Goal: Transaction & Acquisition: Purchase product/service

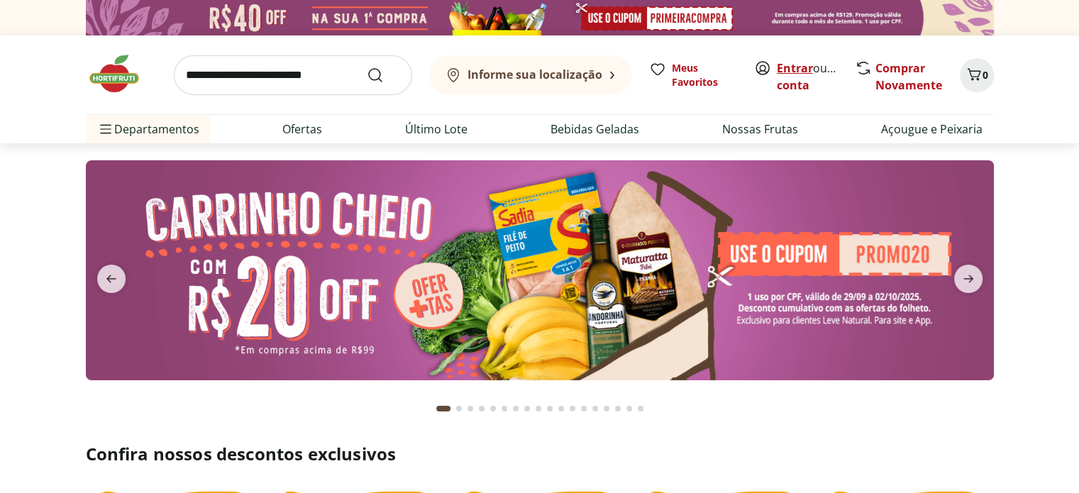
click at [777, 74] on link "Entrar" at bounding box center [795, 68] width 36 height 16
click at [784, 81] on link "mariahelena" at bounding box center [813, 85] width 73 height 16
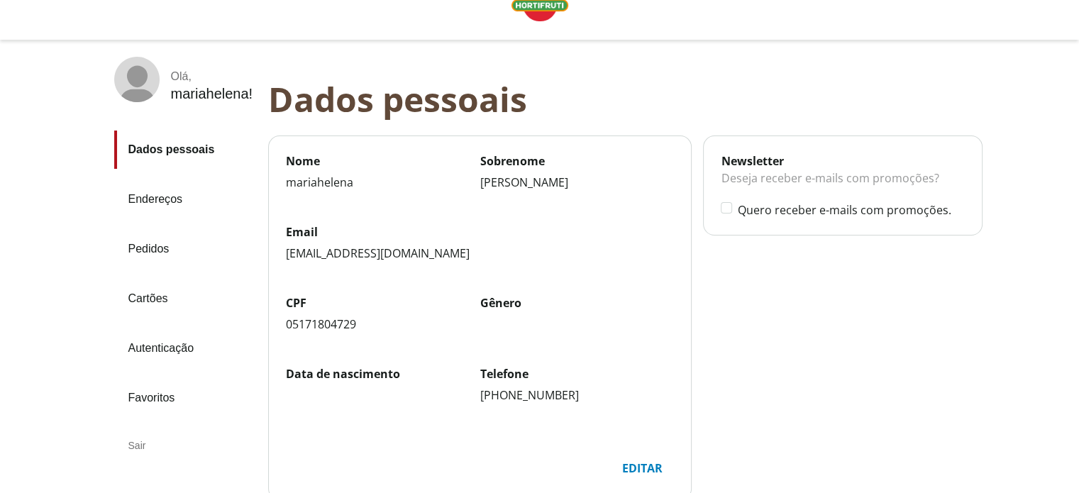
scroll to position [71, 0]
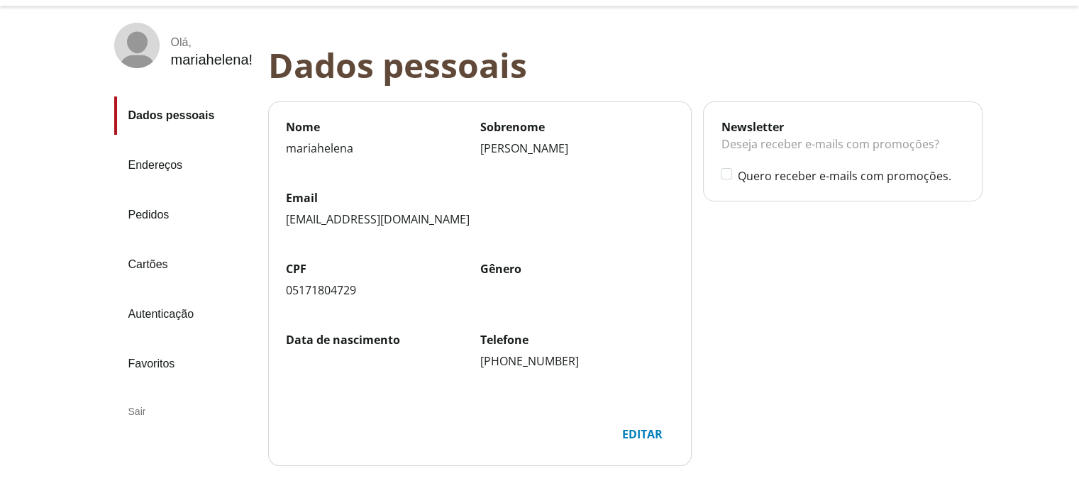
click at [155, 167] on link "Endereços" at bounding box center [185, 165] width 143 height 38
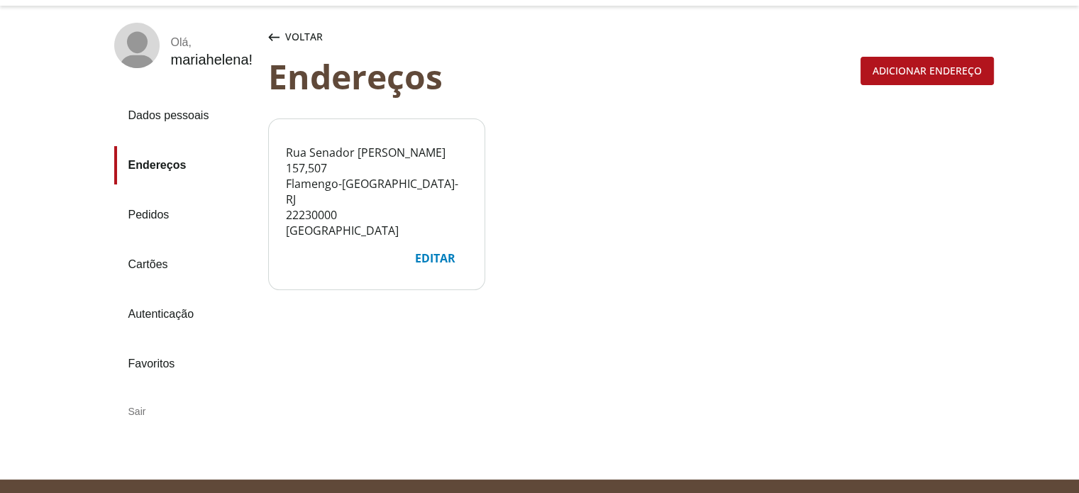
click at [269, 31] on div "Voltar" at bounding box center [295, 37] width 60 height 28
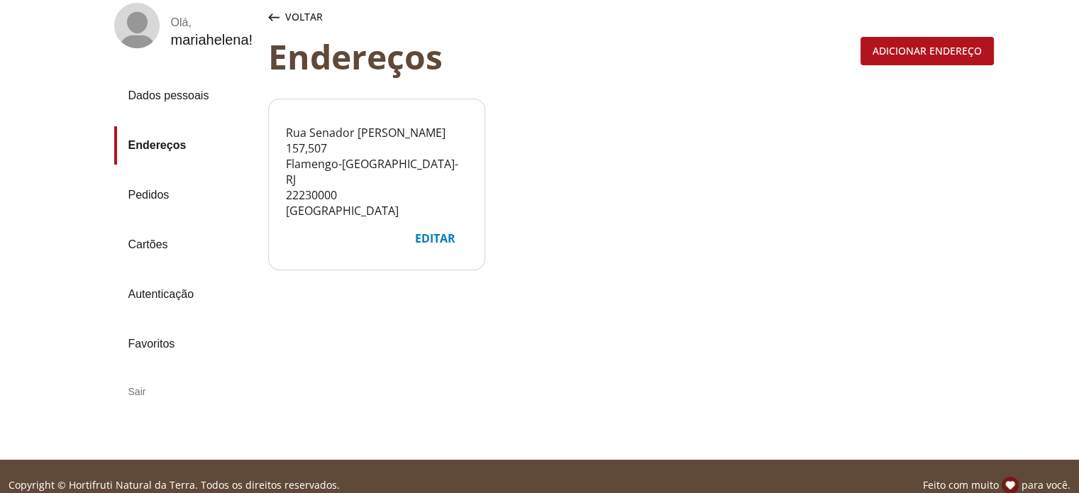
scroll to position [108, 0]
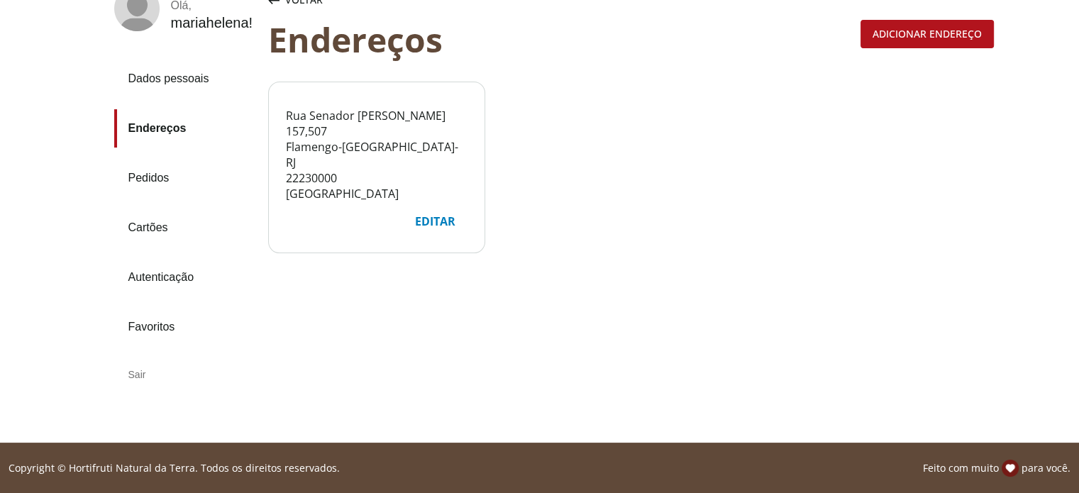
click at [147, 316] on link "Favoritos" at bounding box center [185, 327] width 143 height 38
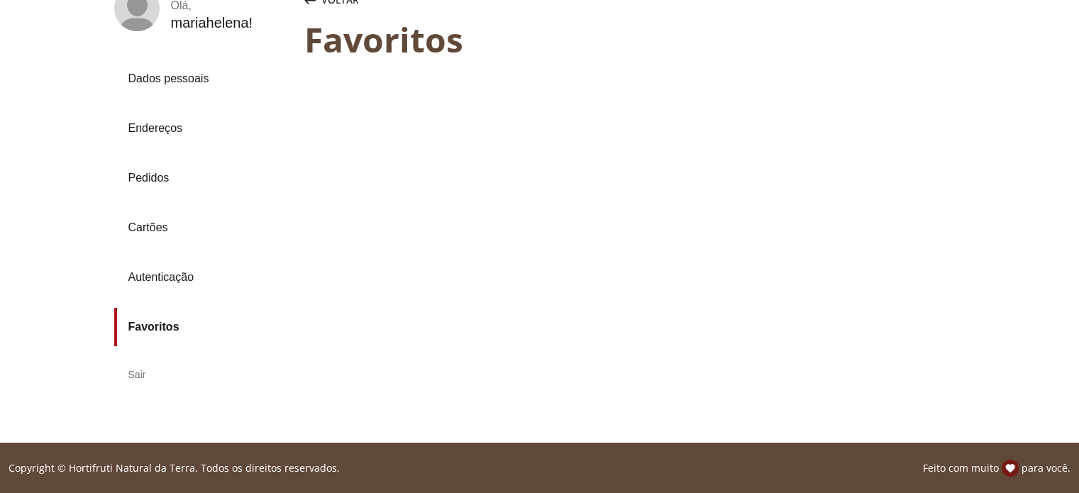
click at [167, 325] on link "Favoritos" at bounding box center [203, 327] width 179 height 38
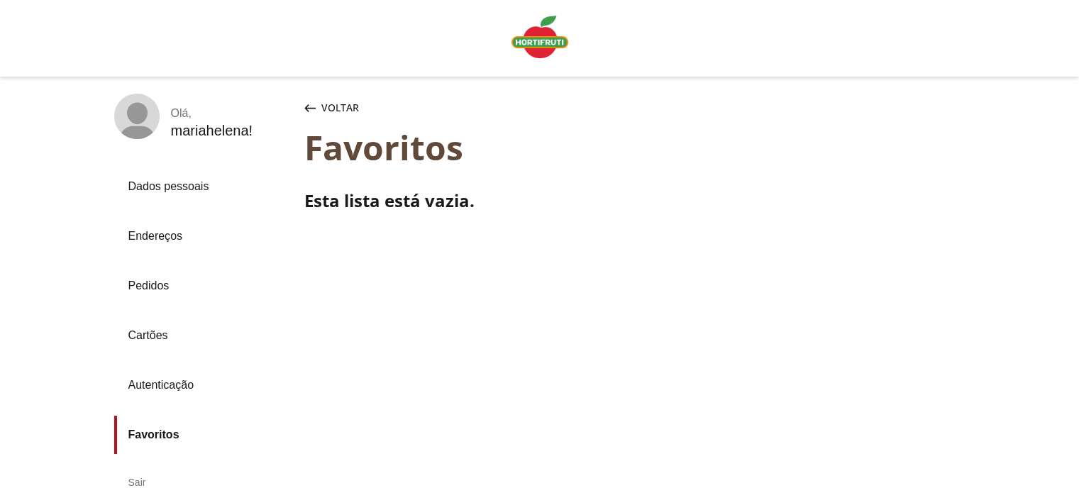
click at [530, 35] on img "Linha de sessão" at bounding box center [539, 37] width 57 height 43
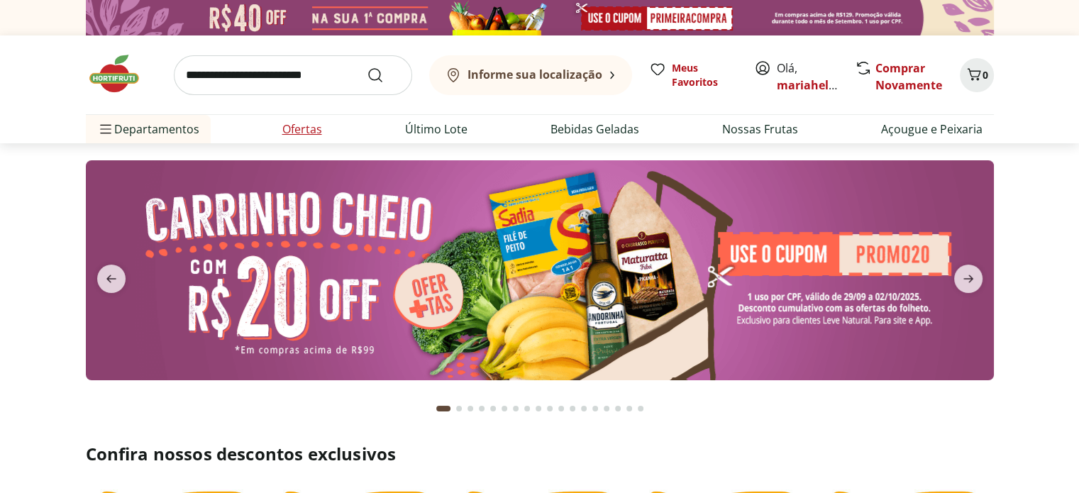
click at [291, 130] on link "Ofertas" at bounding box center [302, 129] width 40 height 17
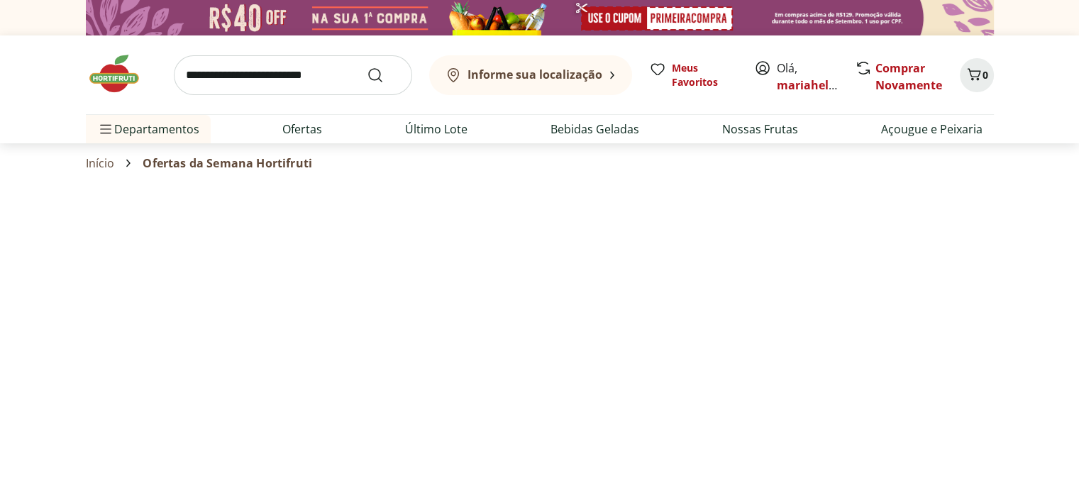
select select "**********"
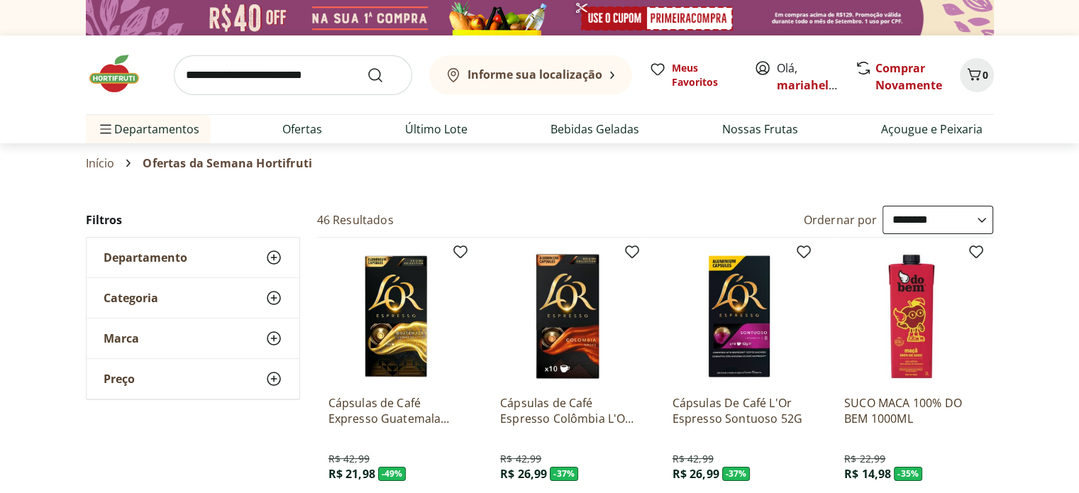
click at [148, 257] on span "Departamento" at bounding box center [146, 257] width 84 height 14
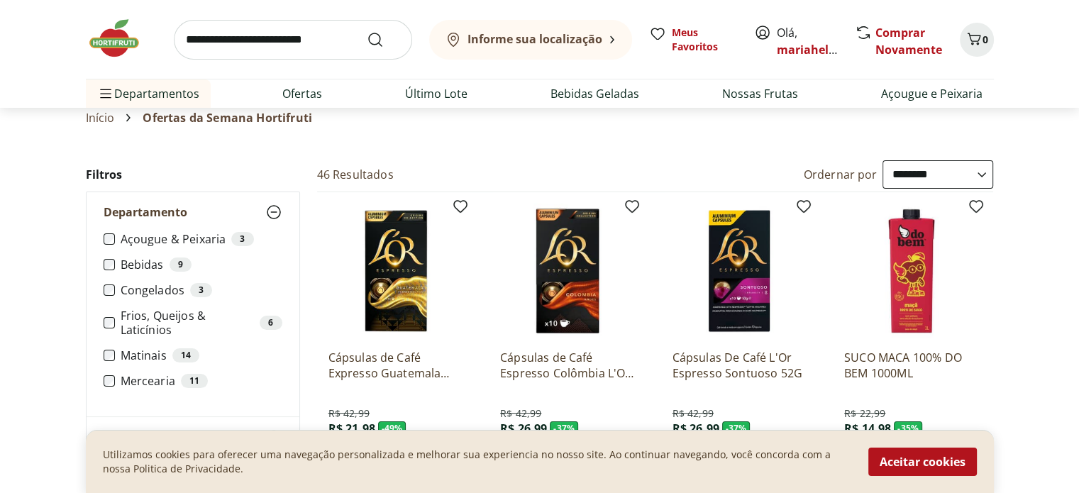
scroll to position [71, 0]
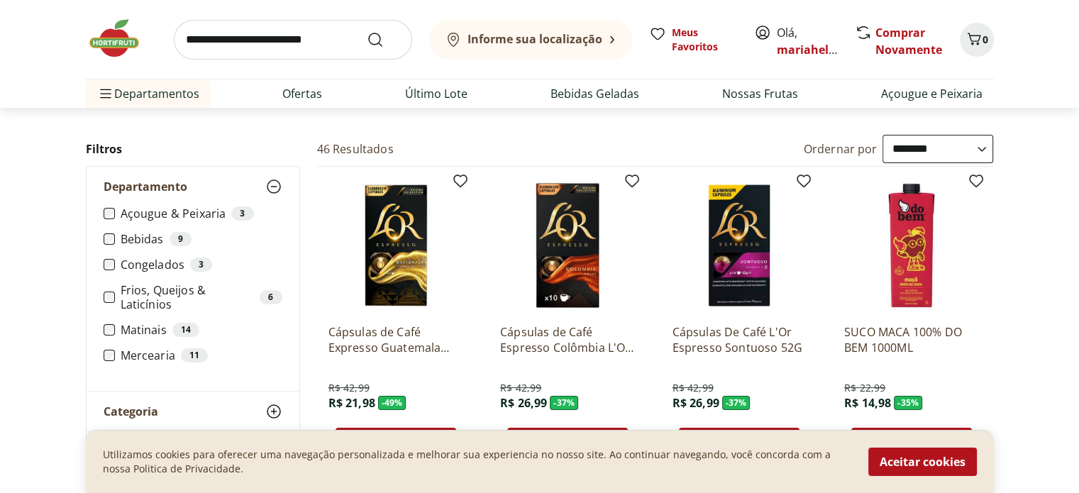
click at [273, 408] on icon at bounding box center [273, 411] width 17 height 17
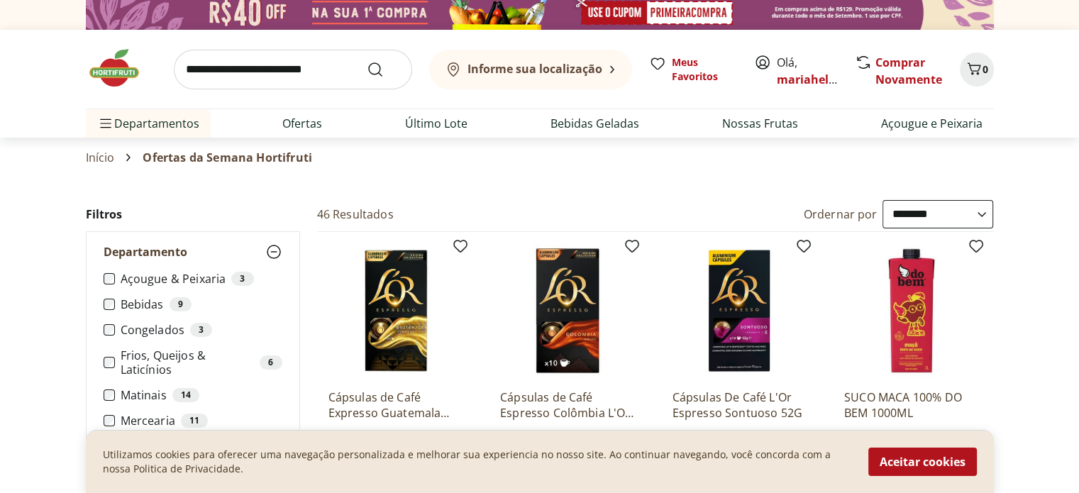
scroll to position [0, 0]
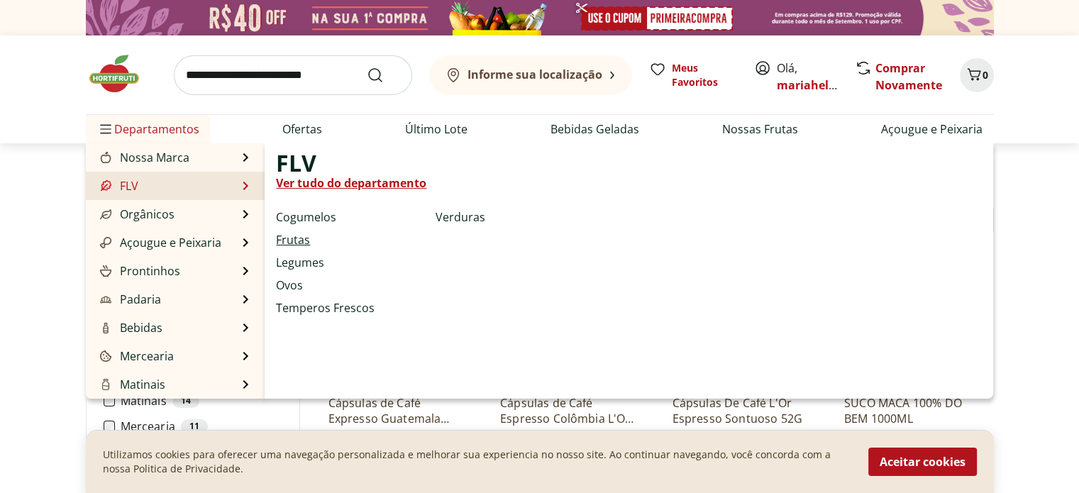
click at [300, 238] on link "Frutas" at bounding box center [293, 239] width 34 height 17
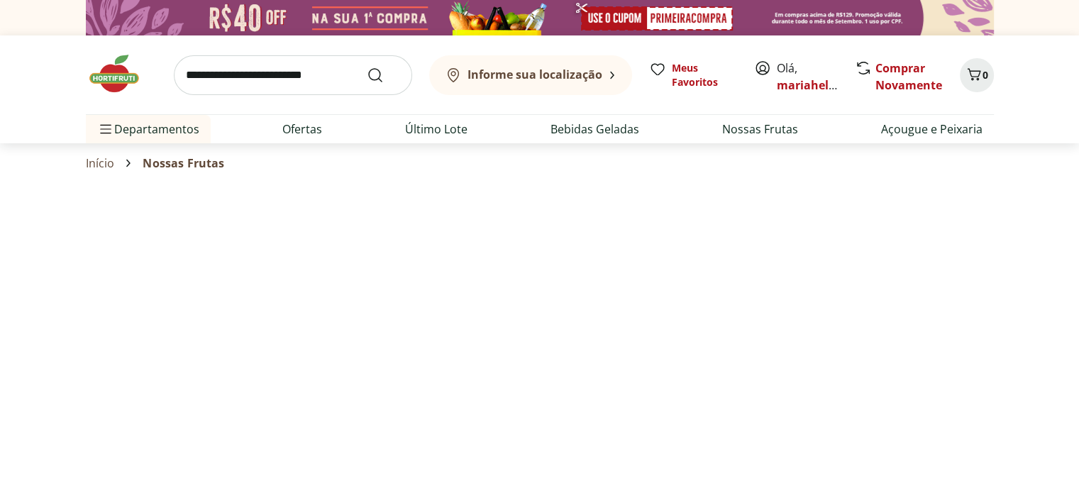
select select "**********"
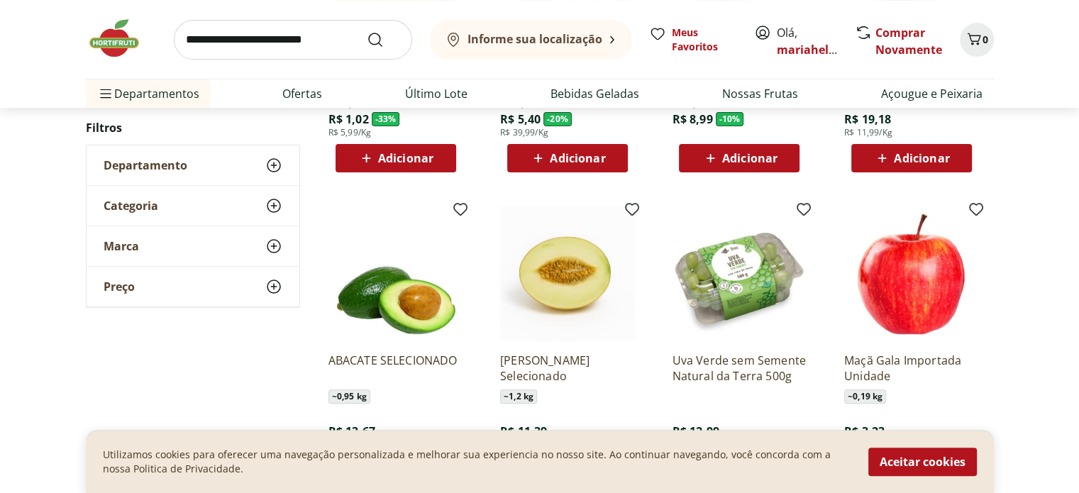
scroll to position [425, 0]
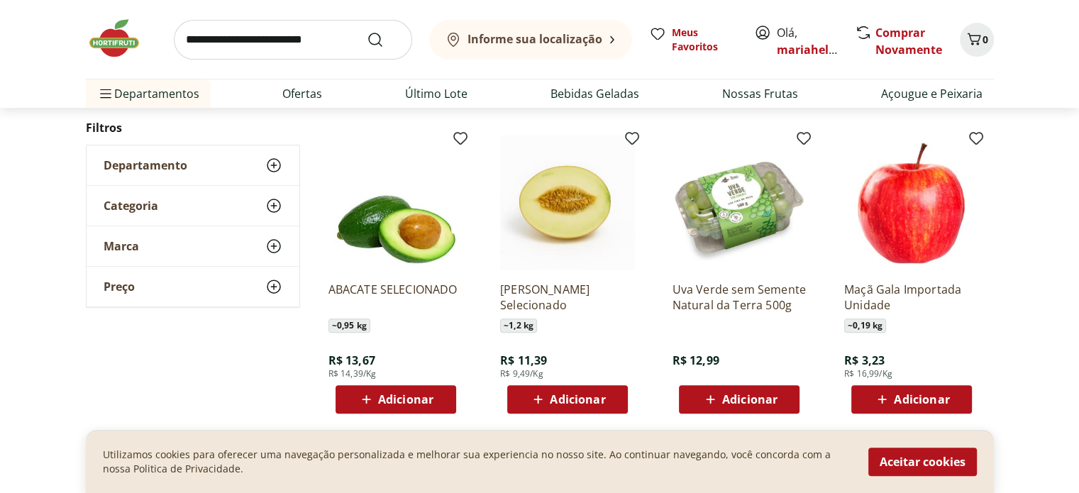
click at [935, 395] on span "Adicionar" at bounding box center [921, 399] width 55 height 11
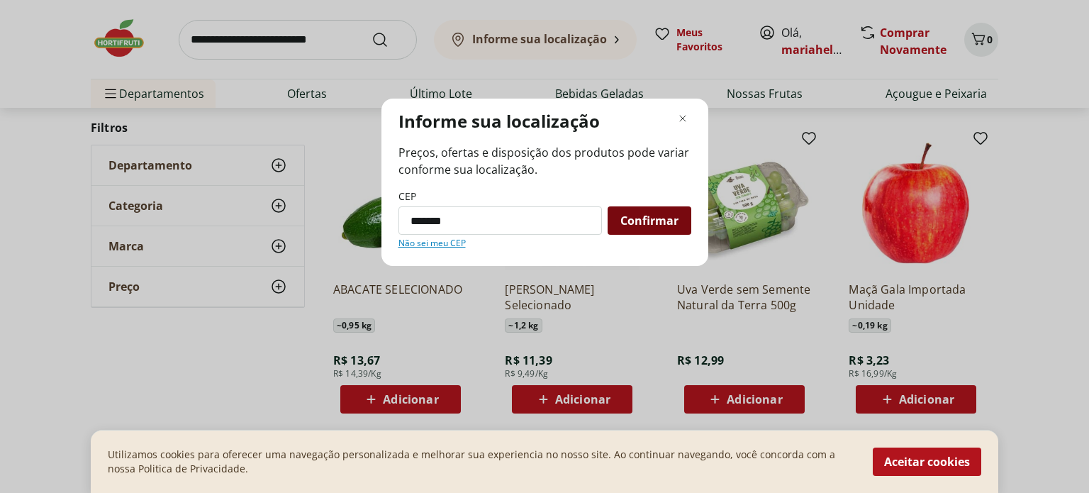
type input "*********"
click at [660, 223] on span "Confirmar" at bounding box center [649, 220] width 58 height 11
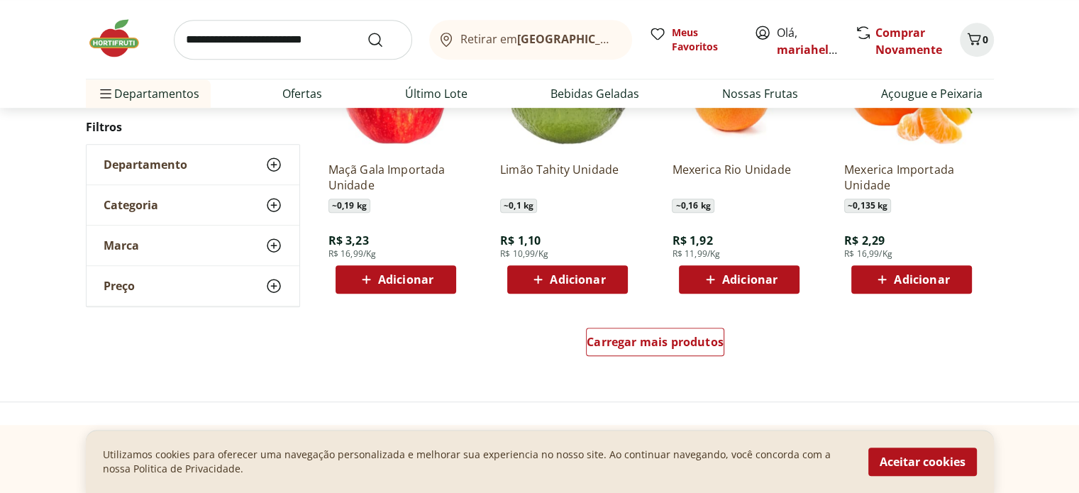
scroll to position [780, 0]
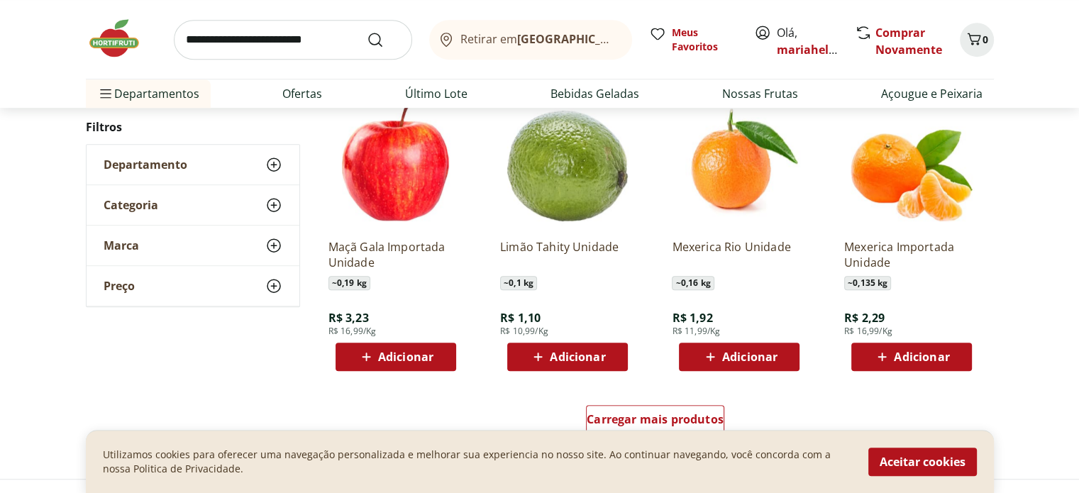
click at [367, 356] on icon at bounding box center [366, 356] width 9 height 9
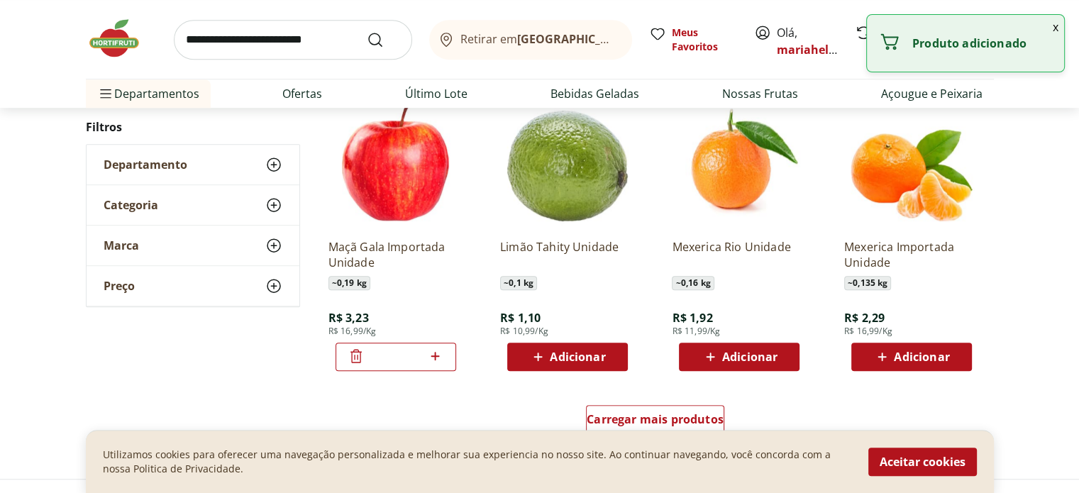
click at [432, 354] on icon at bounding box center [435, 355] width 18 height 17
type input "*"
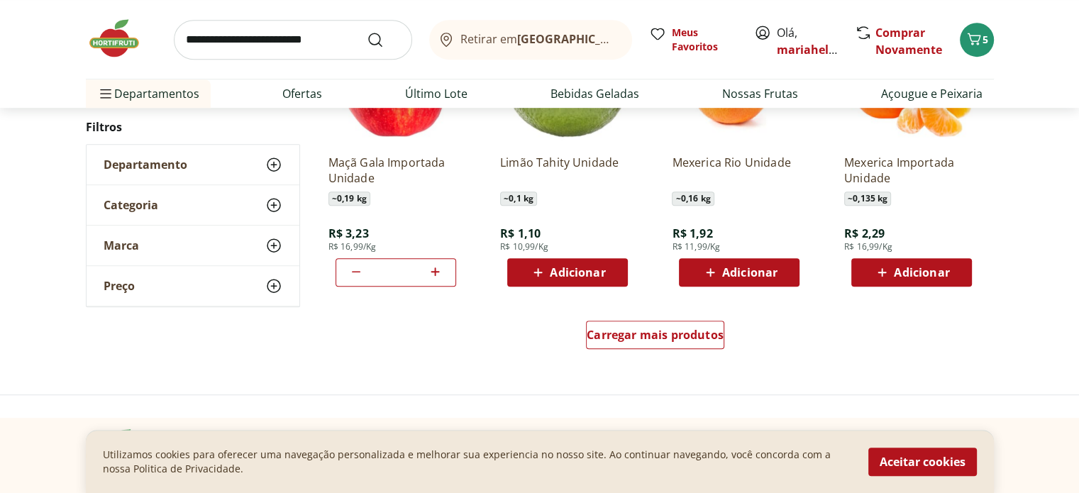
scroll to position [922, 0]
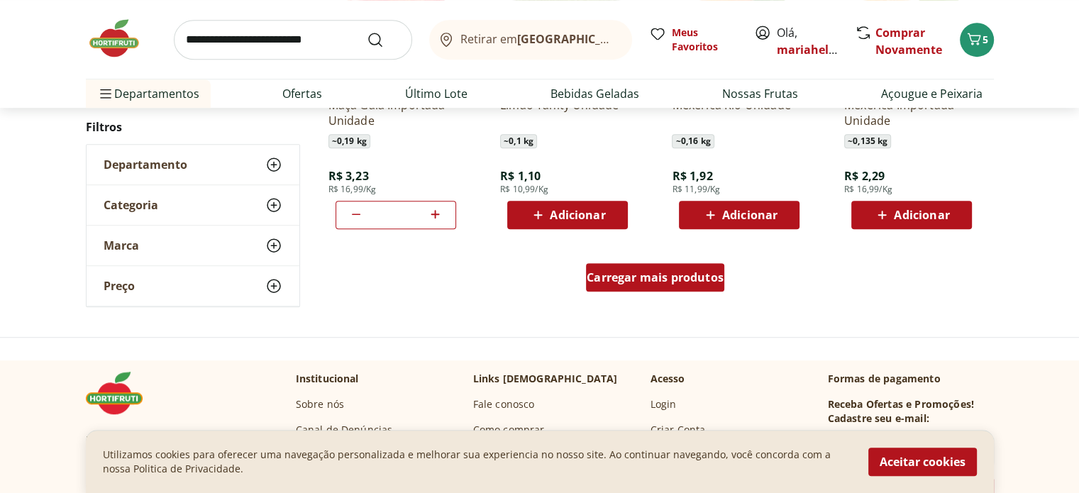
click at [678, 273] on span "Carregar mais produtos" at bounding box center [654, 277] width 137 height 11
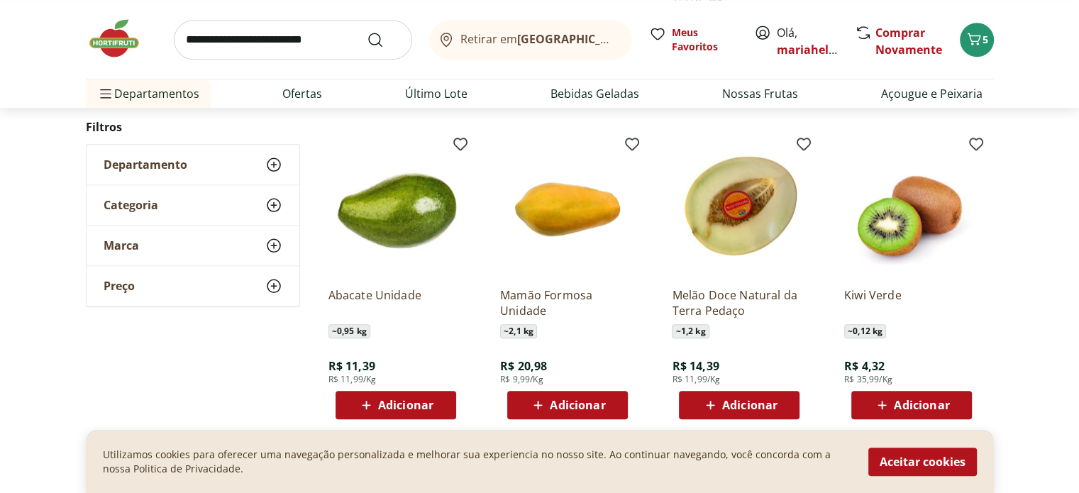
scroll to position [1418, 0]
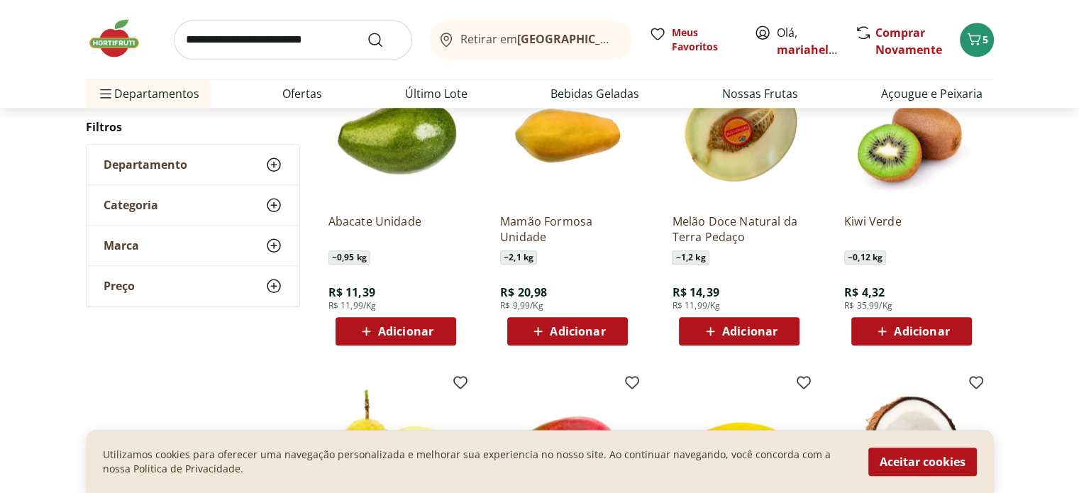
click at [386, 328] on span "Adicionar" at bounding box center [405, 330] width 55 height 11
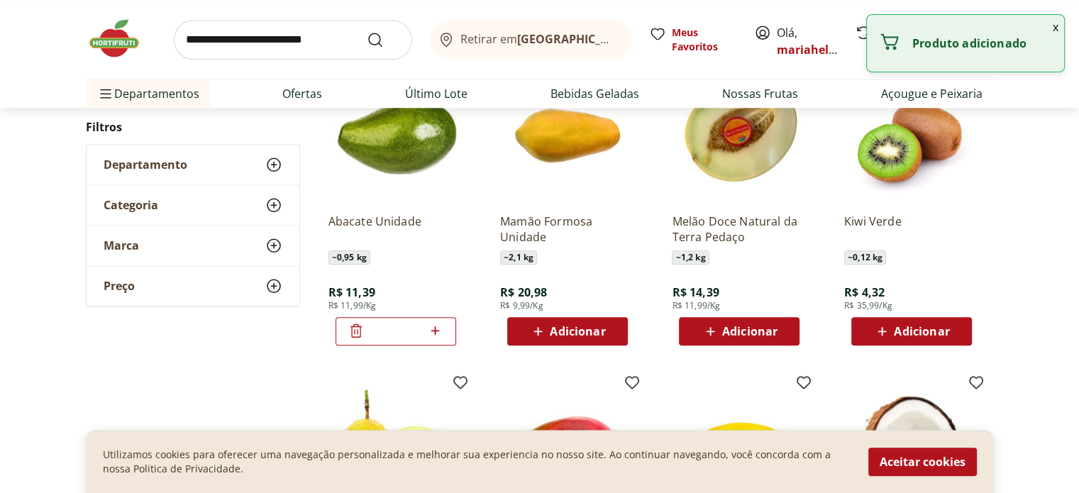
click at [440, 334] on icon at bounding box center [435, 330] width 18 height 17
type input "*"
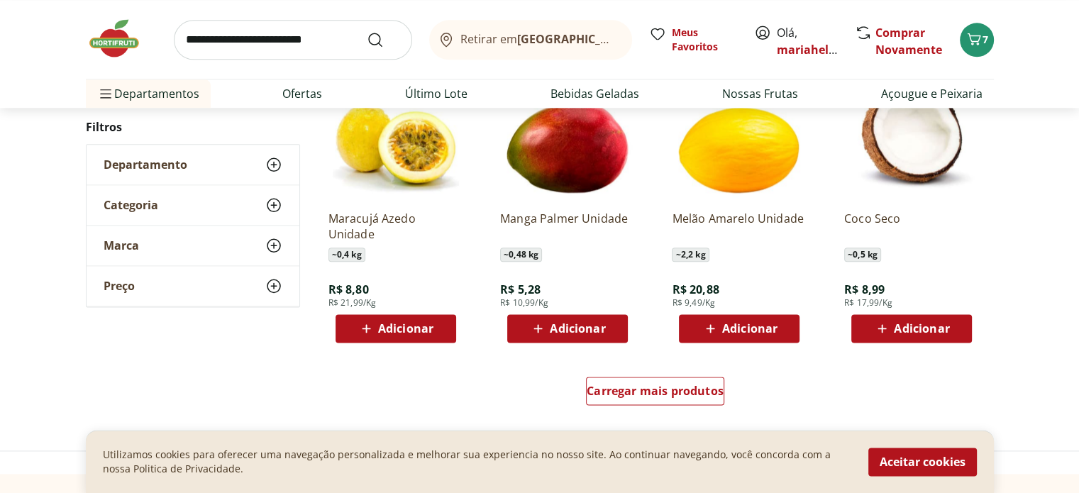
scroll to position [1702, 0]
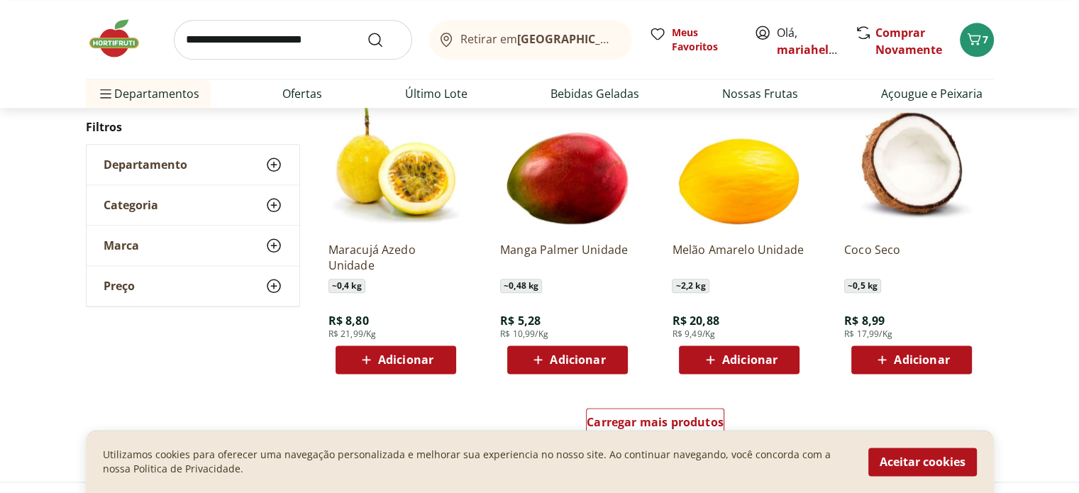
click at [562, 360] on span "Adicionar" at bounding box center [577, 359] width 55 height 11
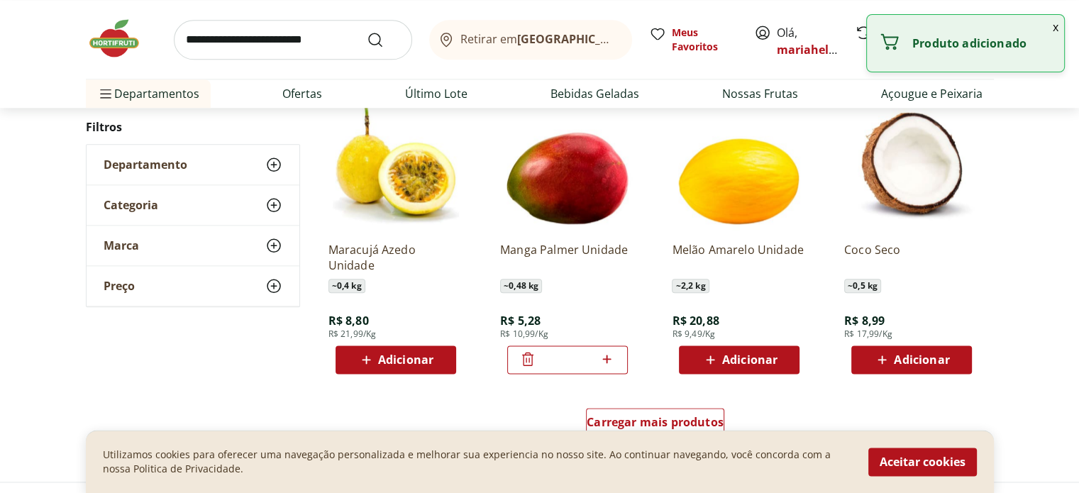
click at [607, 364] on icon at bounding box center [607, 358] width 18 height 17
type input "*"
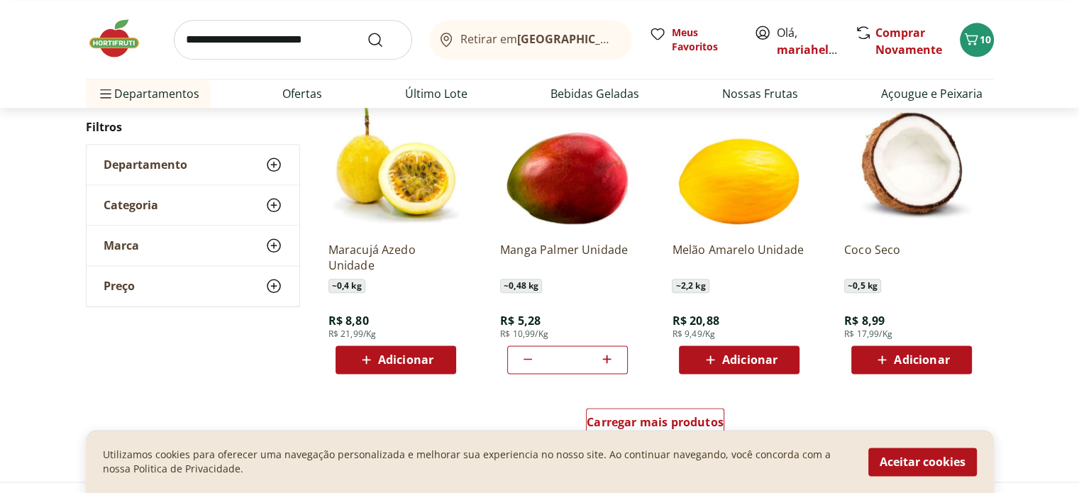
click at [378, 360] on span "Adicionar" at bounding box center [405, 359] width 55 height 11
click at [441, 360] on icon at bounding box center [435, 358] width 18 height 17
type input "*"
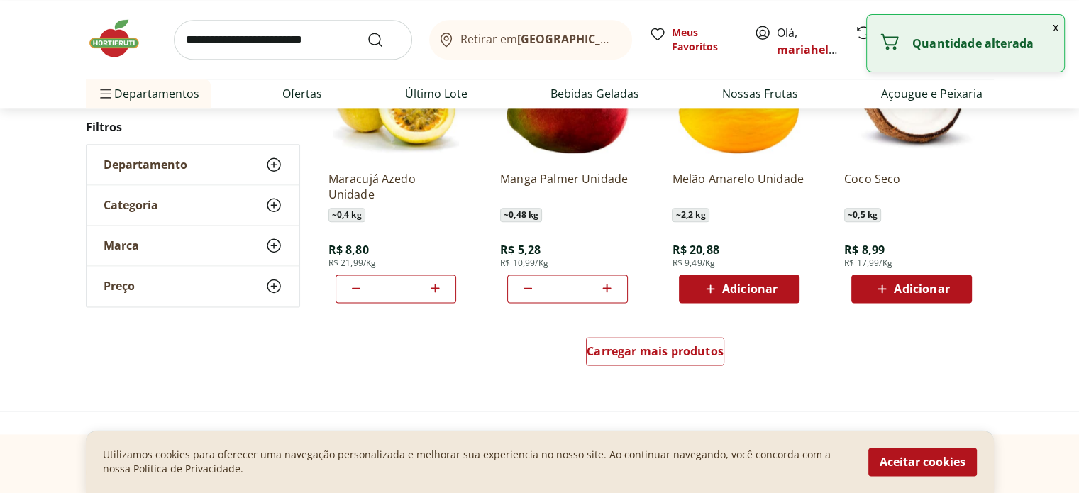
scroll to position [1915, 0]
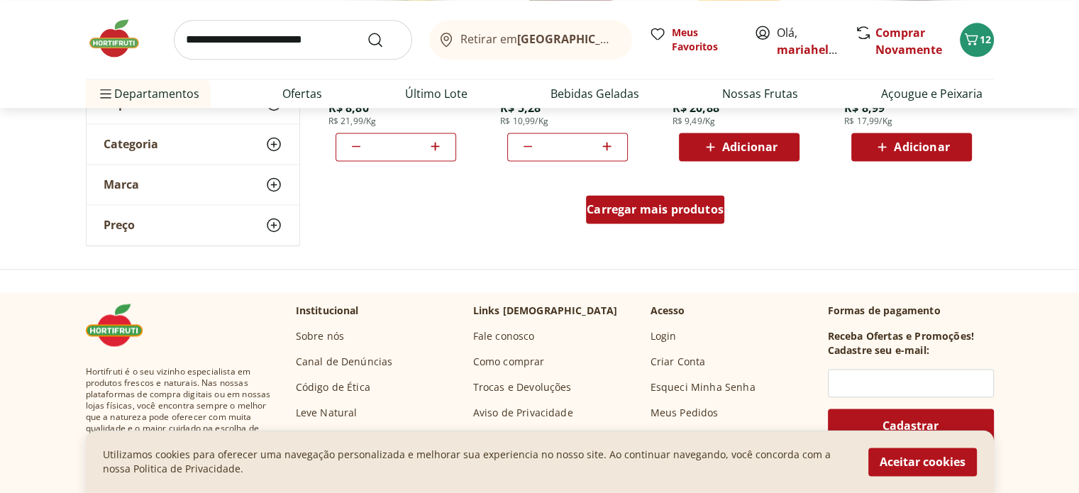
click at [633, 209] on span "Carregar mais produtos" at bounding box center [654, 209] width 137 height 11
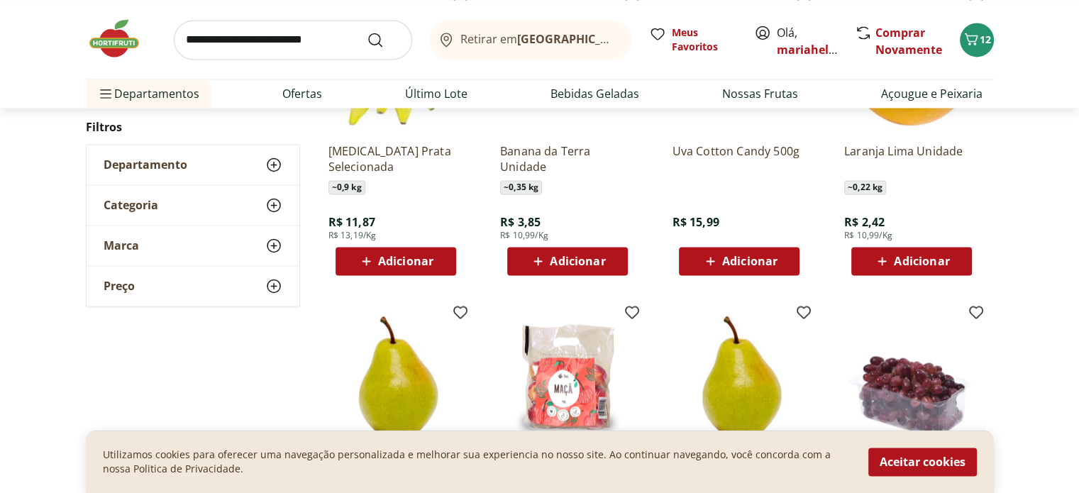
scroll to position [1986, 0]
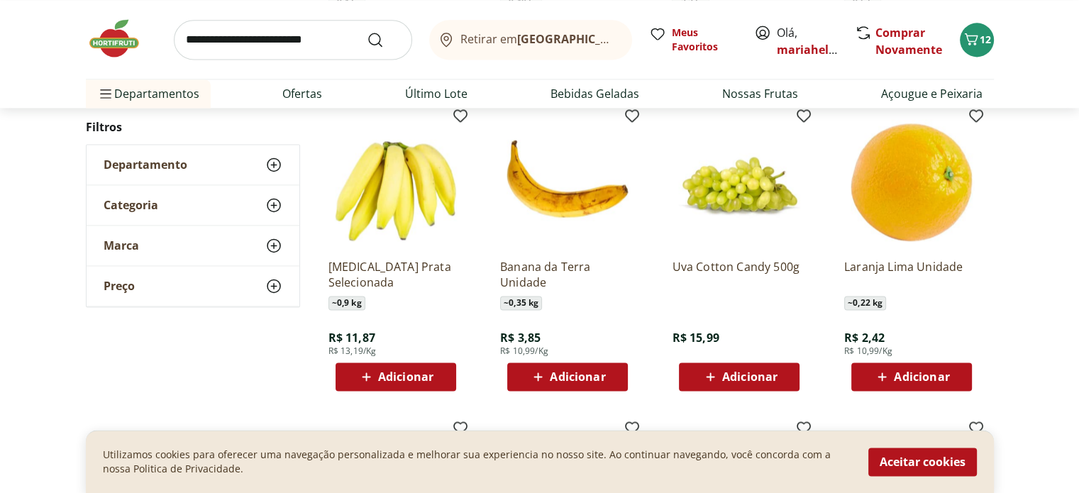
click at [386, 379] on span "Adicionar" at bounding box center [405, 376] width 55 height 11
click at [394, 374] on input "*" at bounding box center [395, 377] width 62 height 16
type input "*"
click at [428, 374] on icon at bounding box center [435, 375] width 18 height 17
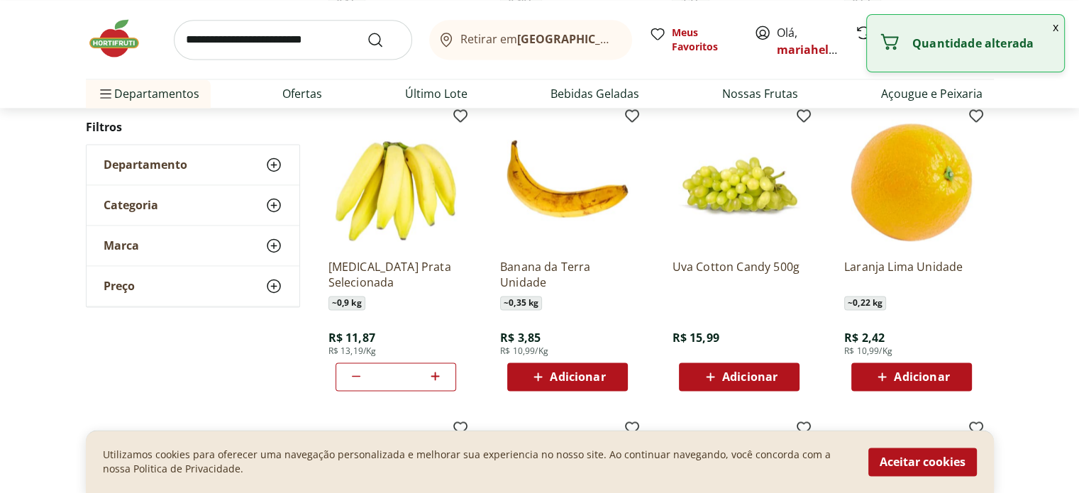
click at [428, 374] on icon at bounding box center [435, 375] width 18 height 17
type input "**"
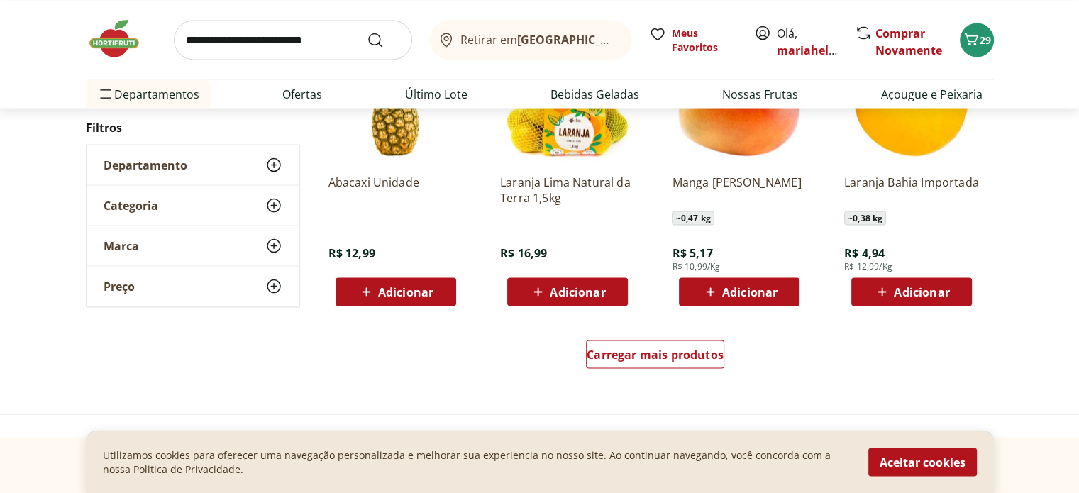
scroll to position [2837, 0]
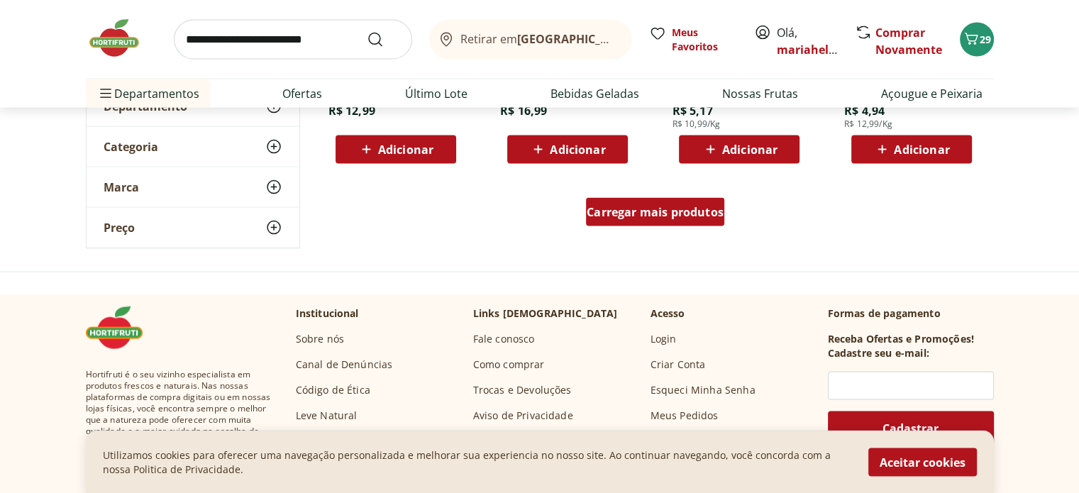
click at [635, 206] on span "Carregar mais produtos" at bounding box center [654, 211] width 137 height 11
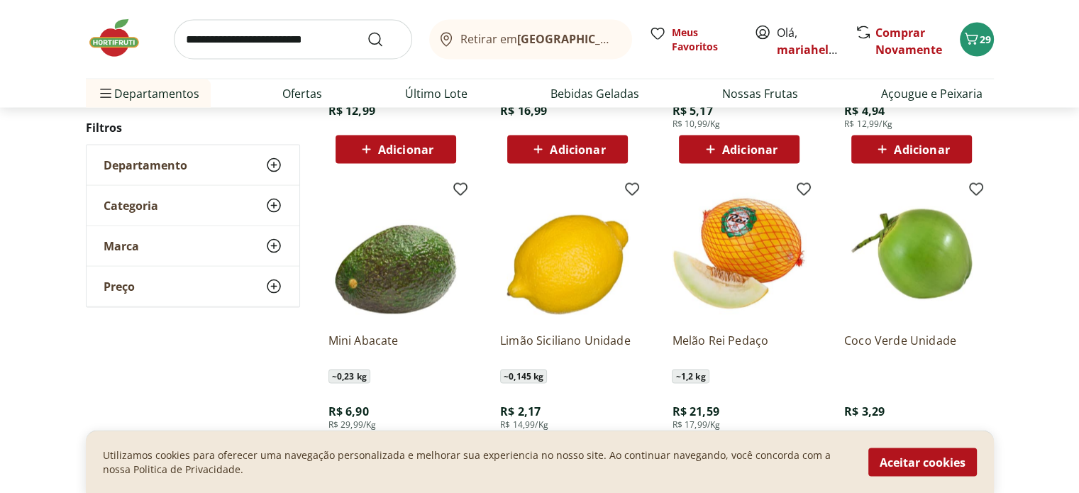
click at [254, 34] on input "search" at bounding box center [293, 40] width 238 height 40
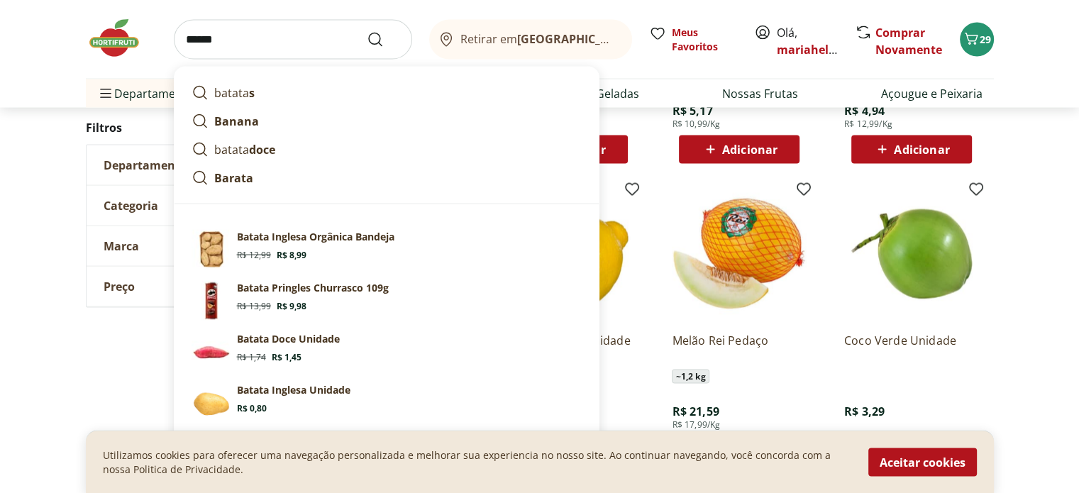
type input "******"
click at [367, 31] on button "Submit Search" at bounding box center [384, 39] width 34 height 17
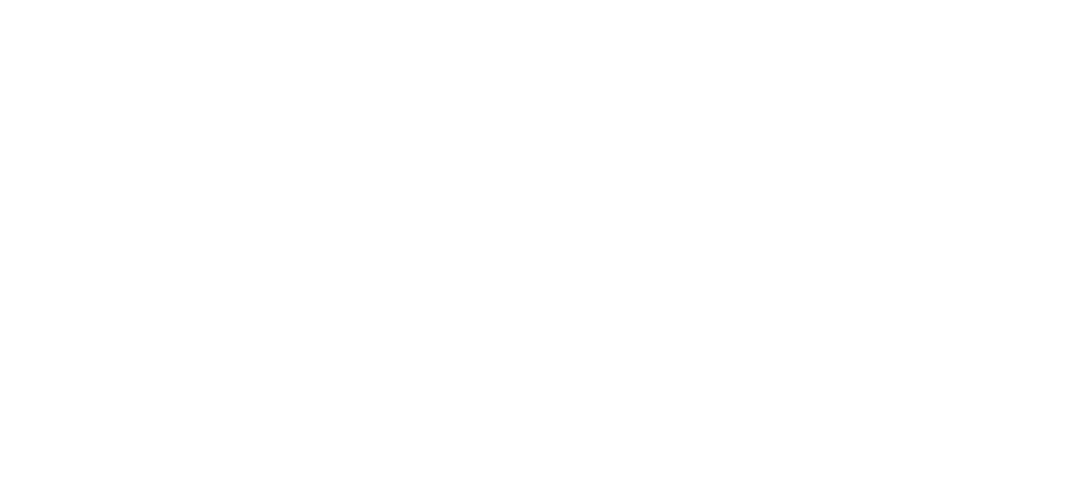
select select "**********"
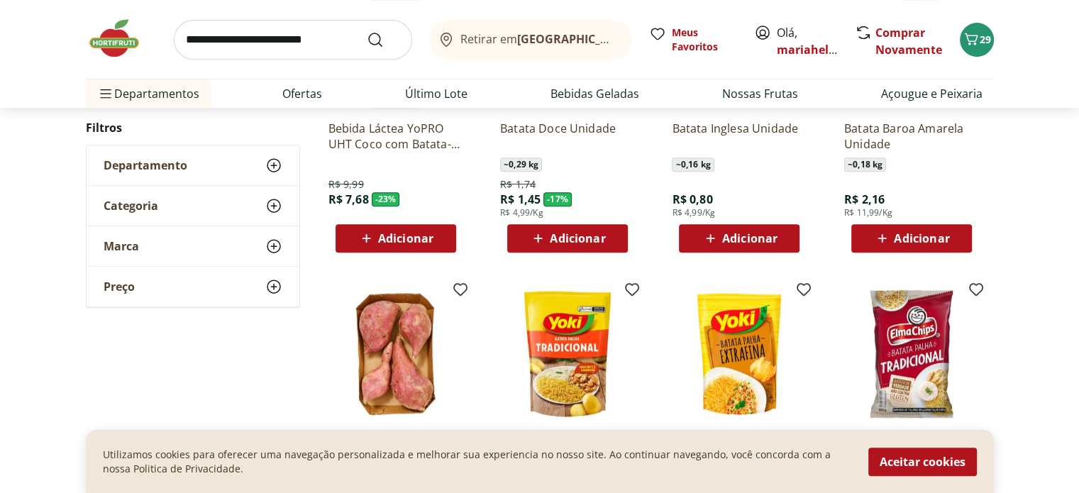
scroll to position [496, 0]
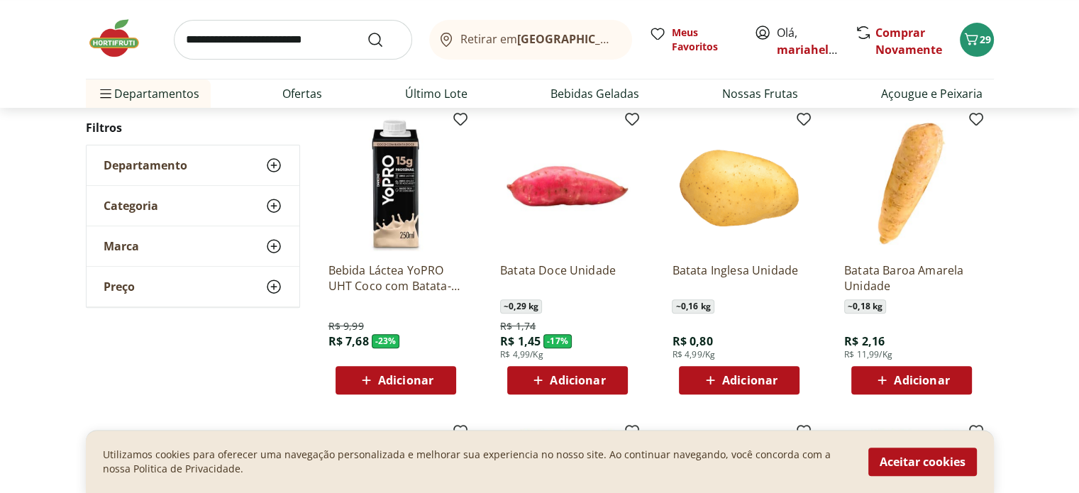
click at [729, 384] on span "Adicionar" at bounding box center [749, 379] width 55 height 11
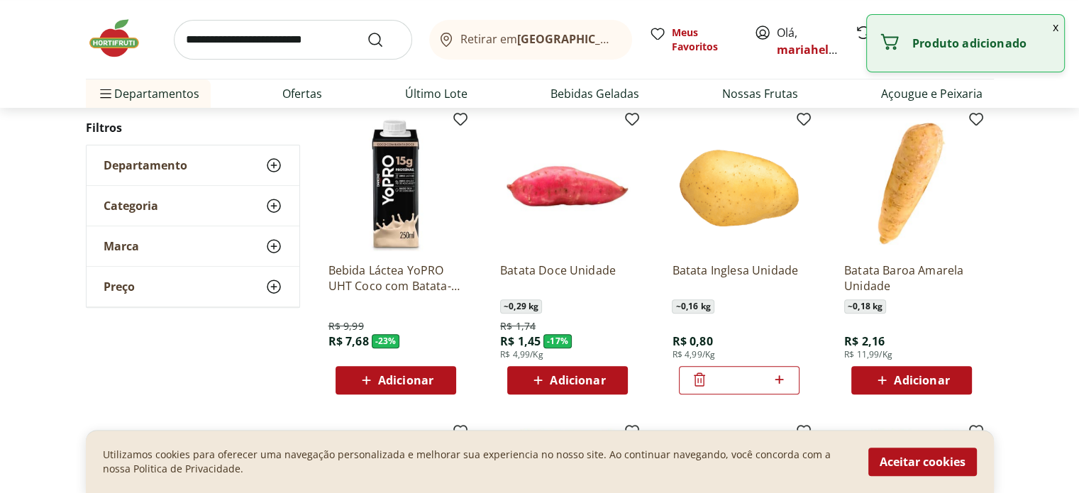
click at [772, 383] on icon at bounding box center [779, 379] width 18 height 17
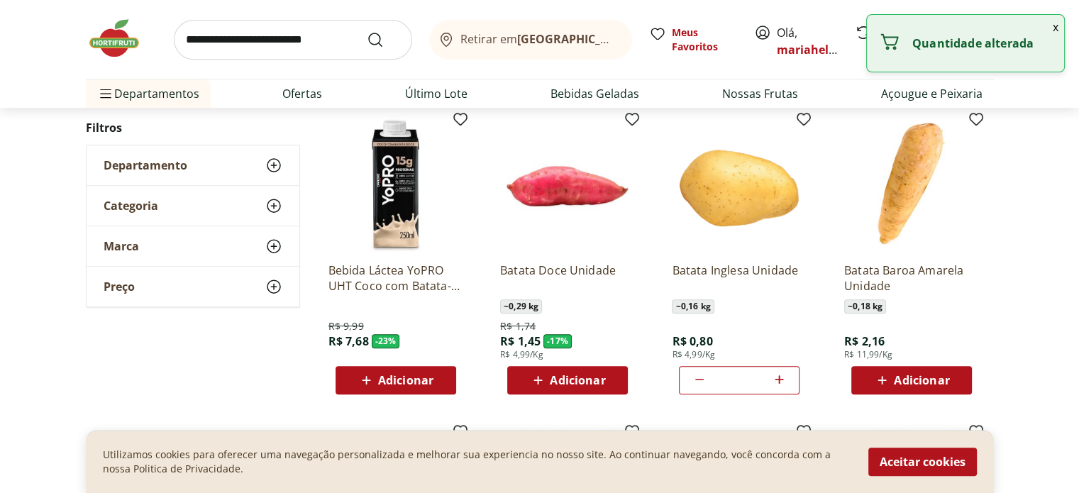
click at [772, 383] on icon at bounding box center [779, 379] width 18 height 17
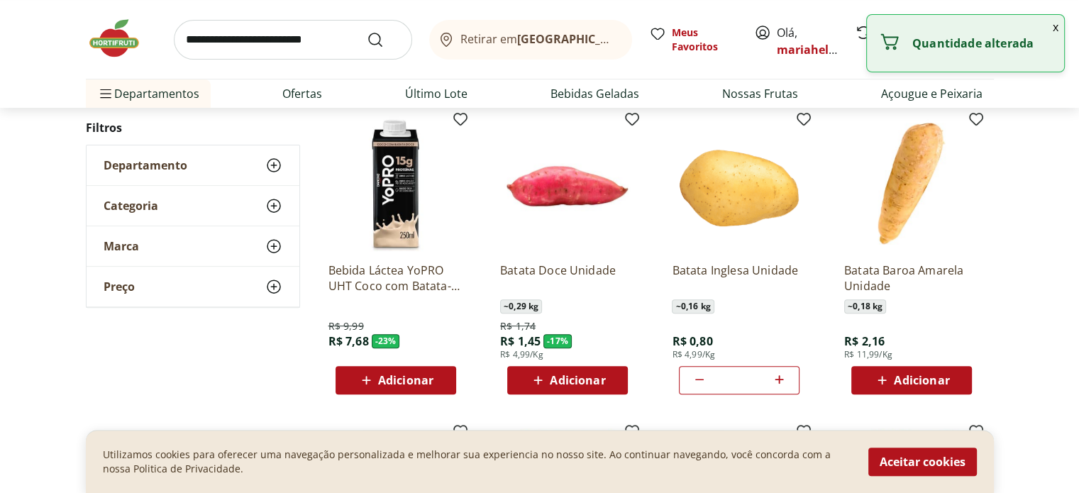
click at [772, 383] on icon at bounding box center [779, 379] width 18 height 17
type input "**"
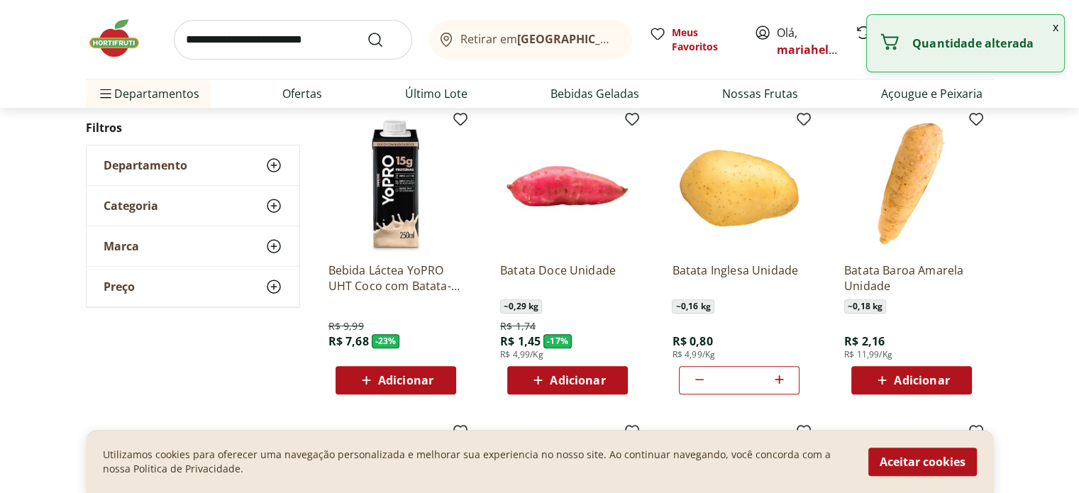
click at [603, 374] on span "Adicionar" at bounding box center [577, 379] width 55 height 11
click at [603, 373] on icon at bounding box center [607, 379] width 18 height 17
click at [605, 374] on icon at bounding box center [607, 379] width 18 height 17
click at [604, 371] on icon at bounding box center [607, 379] width 18 height 17
type input "*"
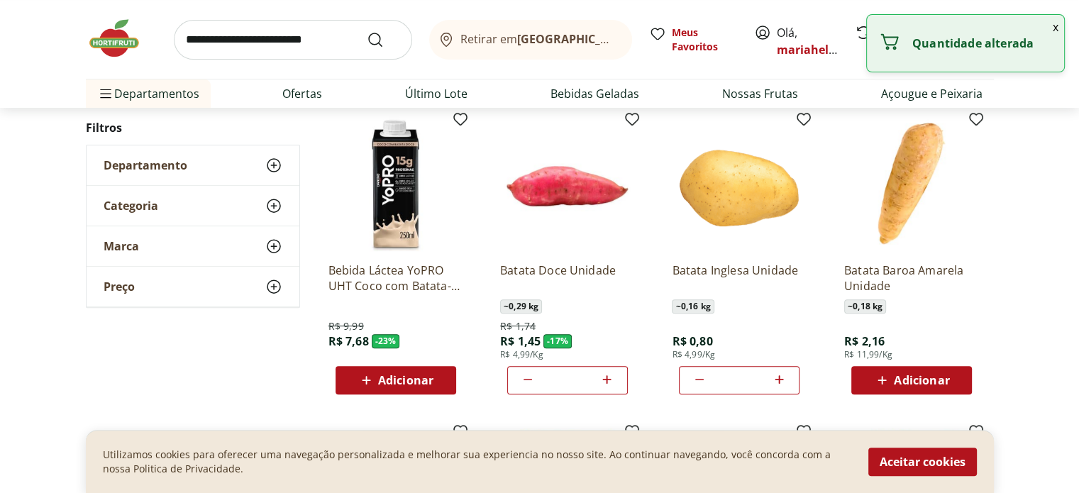
click at [913, 376] on span "Adicionar" at bounding box center [921, 379] width 55 height 11
click at [945, 374] on icon at bounding box center [951, 379] width 18 height 17
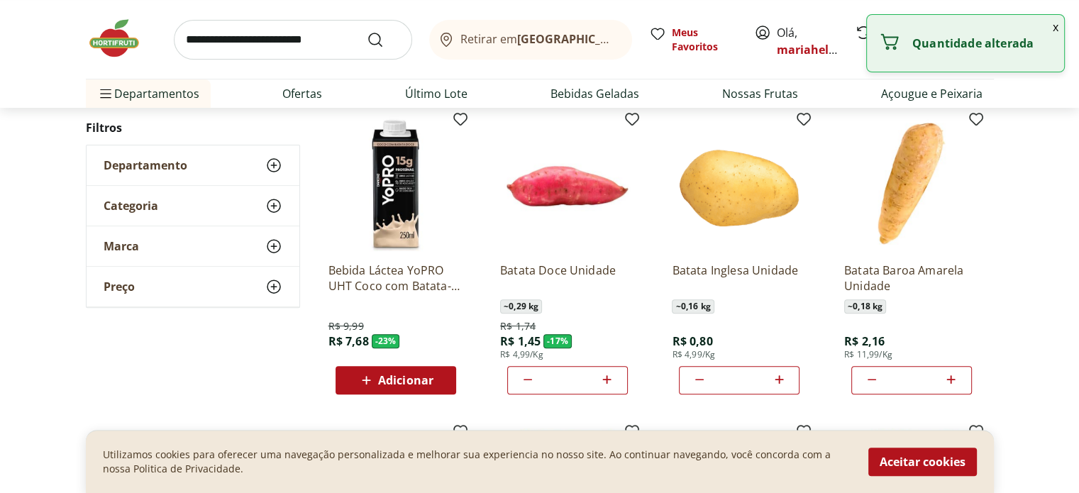
type input "*"
click at [606, 377] on icon at bounding box center [607, 379] width 9 height 9
type input "*"
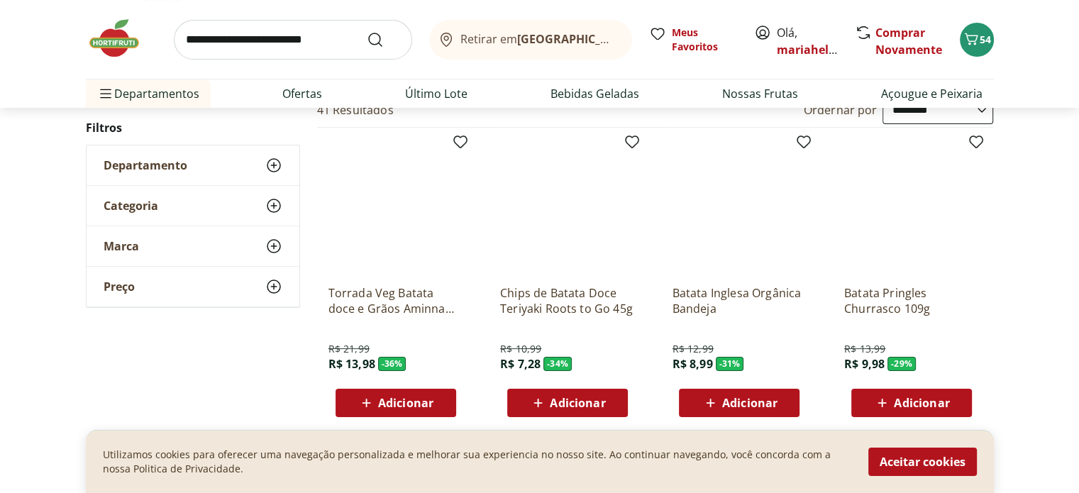
scroll to position [0, 0]
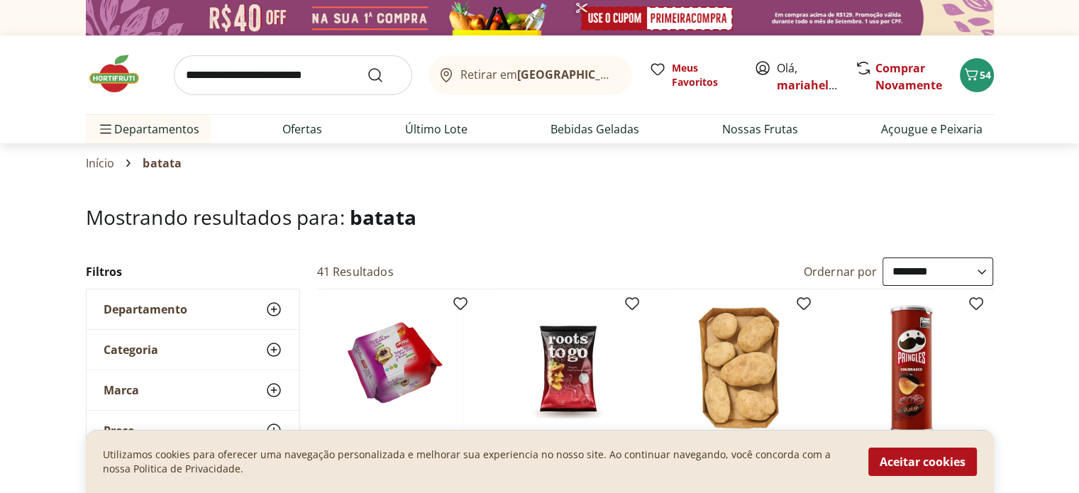
click at [204, 72] on input "search" at bounding box center [293, 75] width 238 height 40
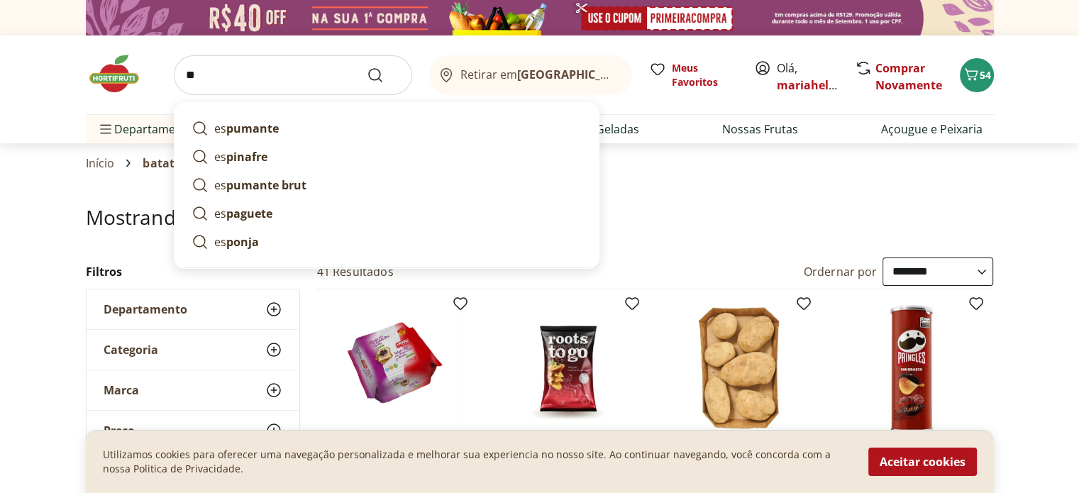
drag, startPoint x: 189, startPoint y: 70, endPoint x: 148, endPoint y: 63, distance: 41.7
click at [148, 63] on div "es pumante es pinafre es pumante brut es paguete es ponja Retirar em Rio de Jan…" at bounding box center [540, 74] width 908 height 79
type input "*"
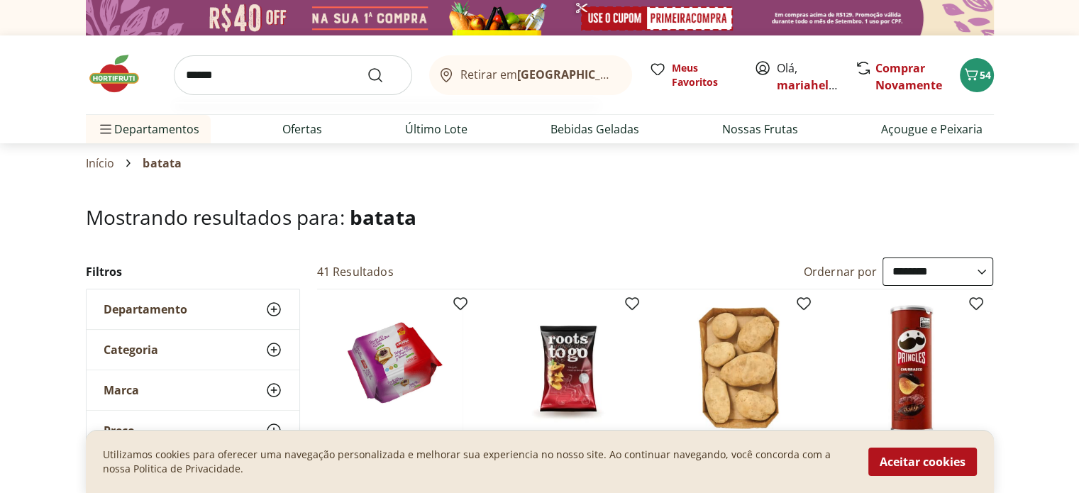
type input "******"
click at [367, 67] on button "Submit Search" at bounding box center [384, 75] width 34 height 17
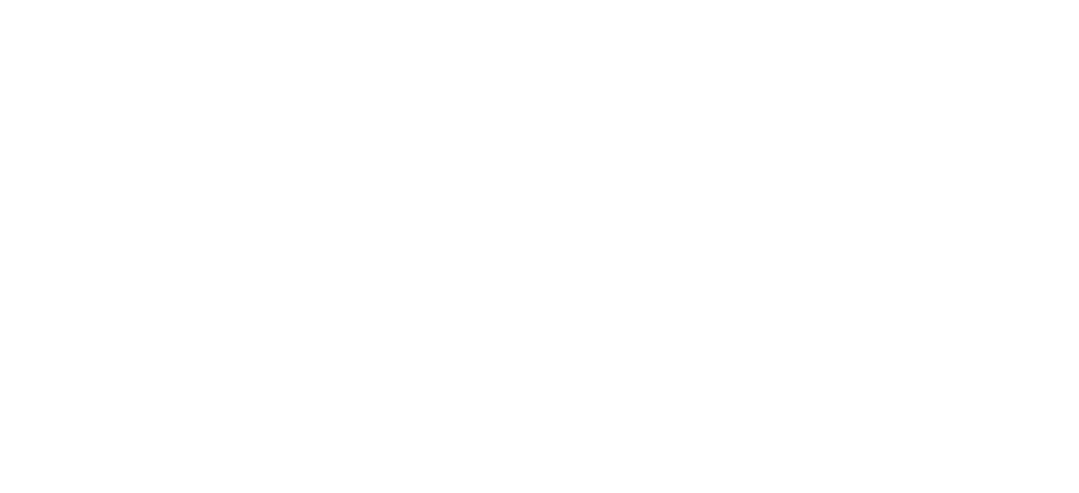
select select "**********"
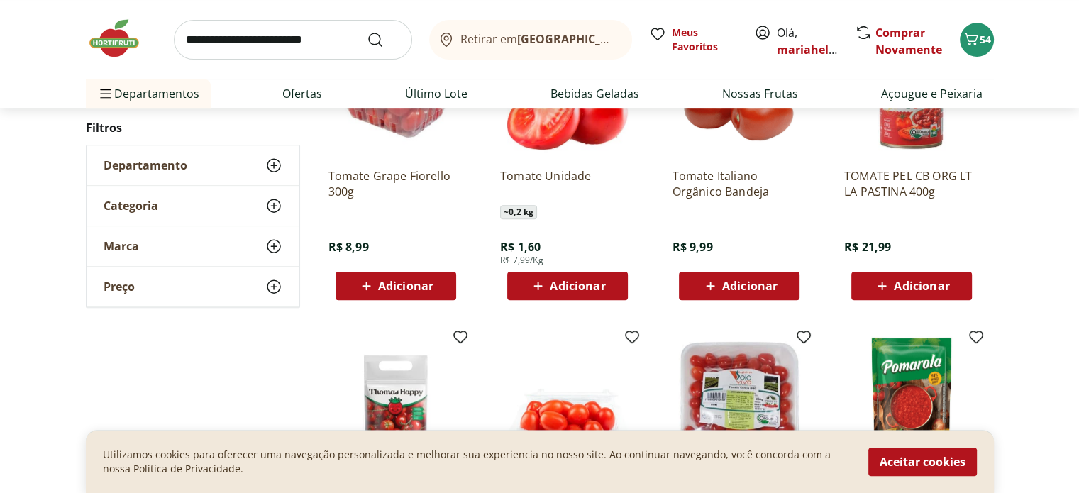
scroll to position [567, 0]
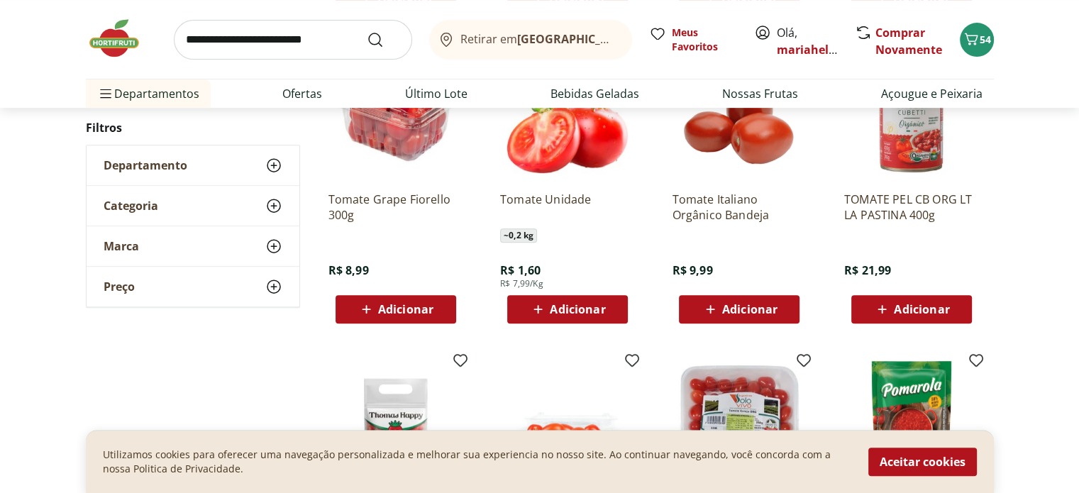
click at [562, 309] on span "Adicionar" at bounding box center [577, 309] width 55 height 11
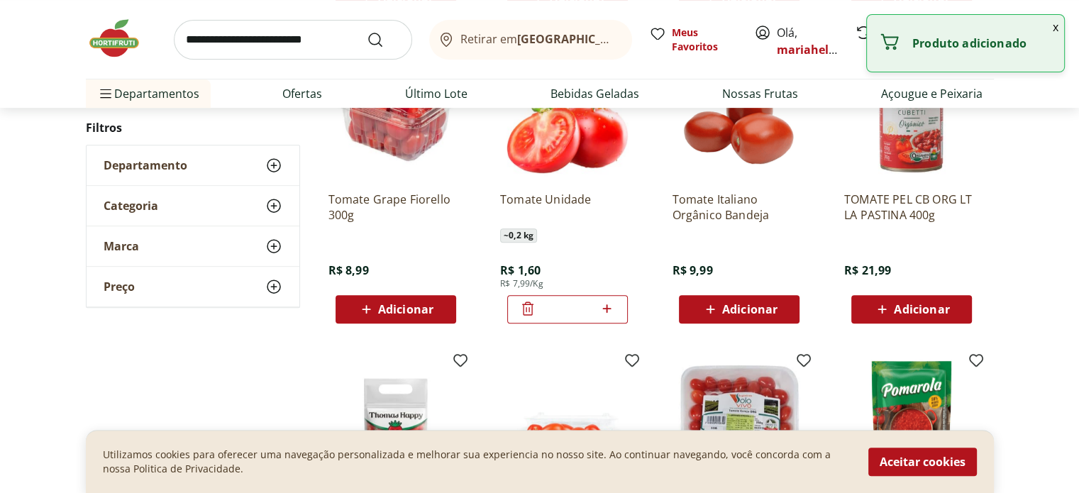
click at [603, 308] on icon at bounding box center [607, 308] width 18 height 17
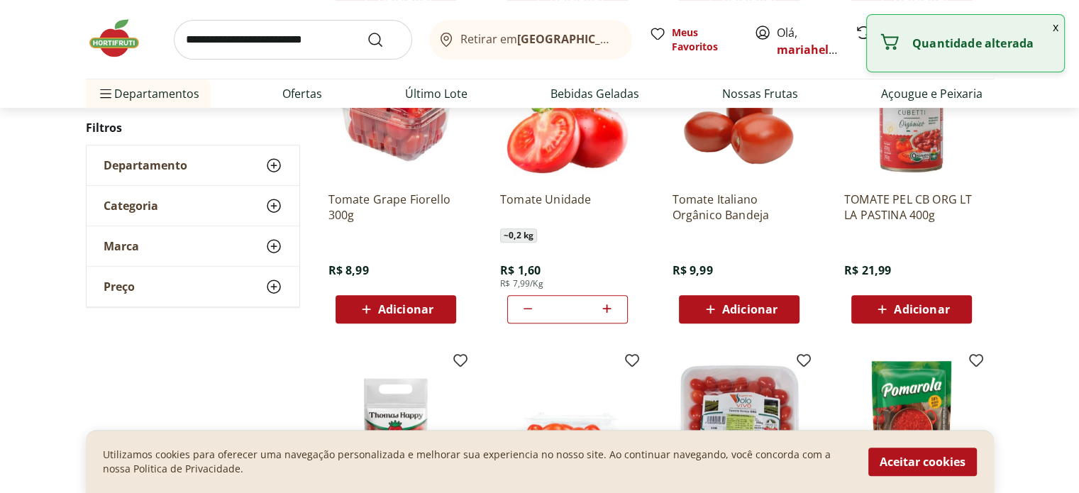
type input "*"
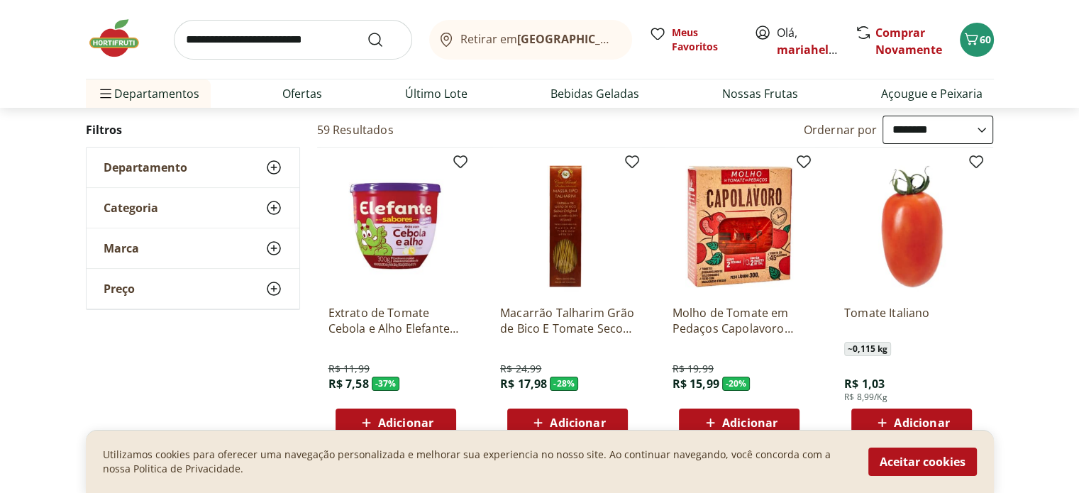
scroll to position [71, 0]
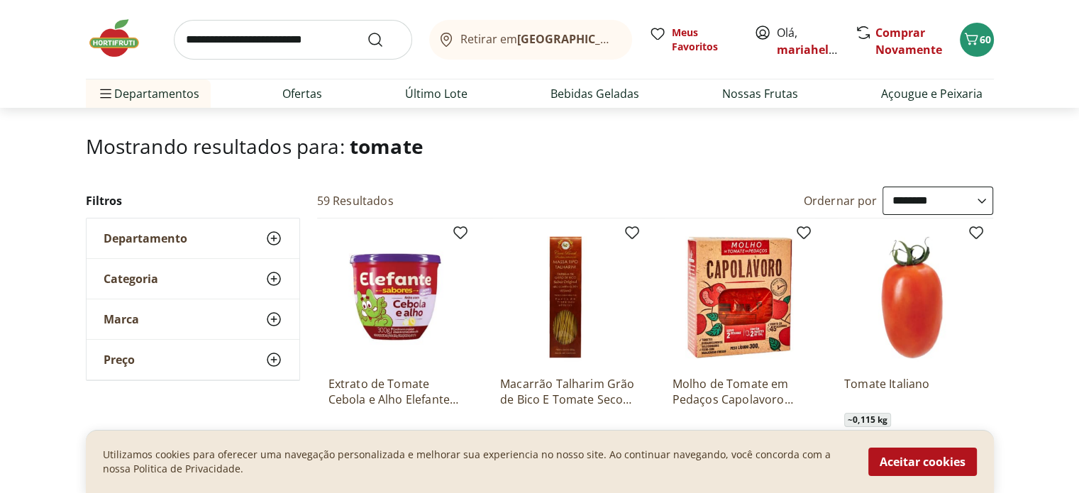
click at [277, 35] on input "search" at bounding box center [293, 40] width 238 height 40
type input "*******"
click at [367, 31] on button "Submit Search" at bounding box center [384, 39] width 34 height 17
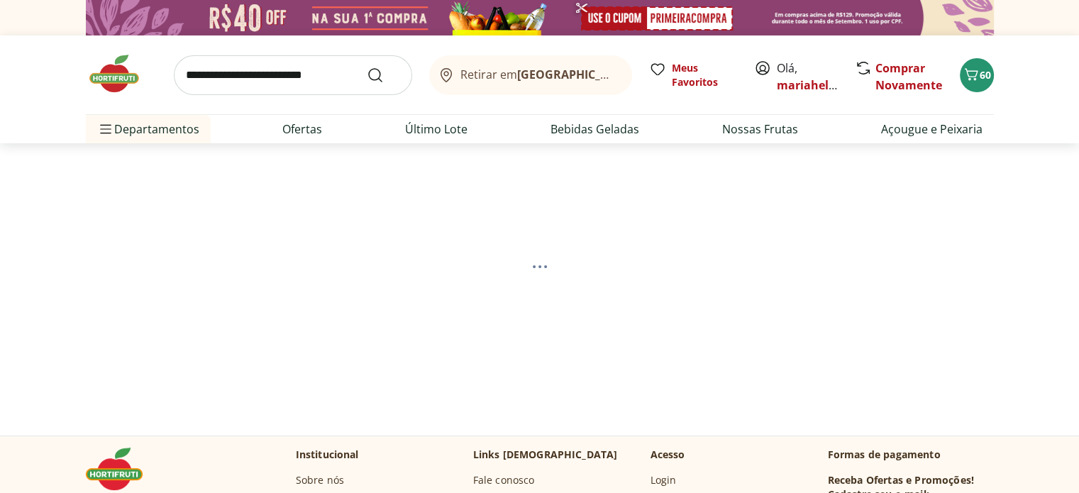
select select "**********"
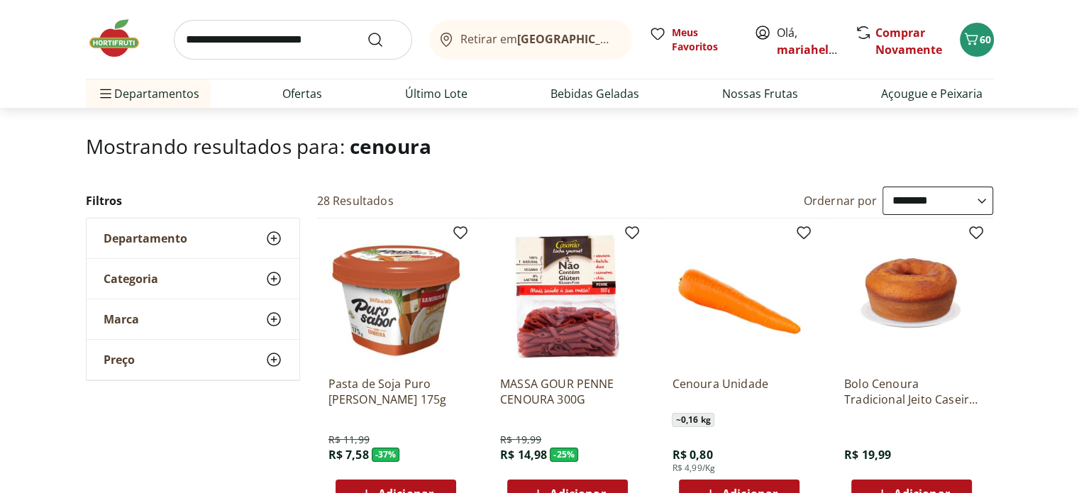
scroll to position [142, 0]
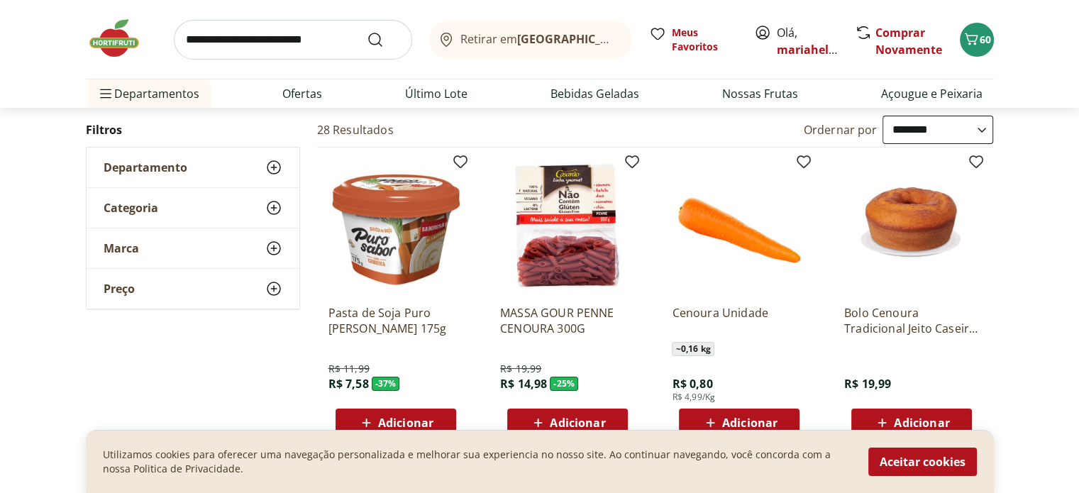
click at [774, 419] on span "Adicionar" at bounding box center [749, 422] width 55 height 11
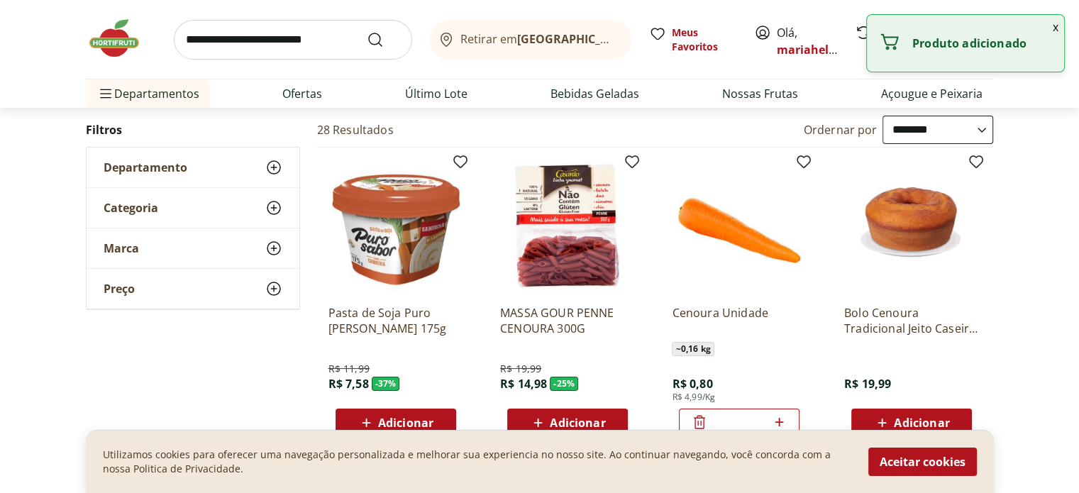
click at [774, 419] on icon at bounding box center [779, 421] width 18 height 17
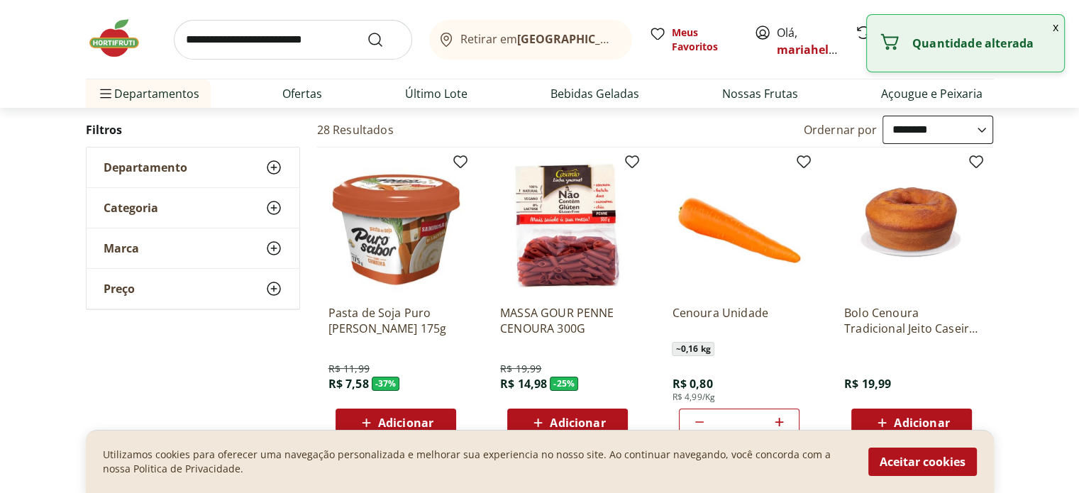
type input "*"
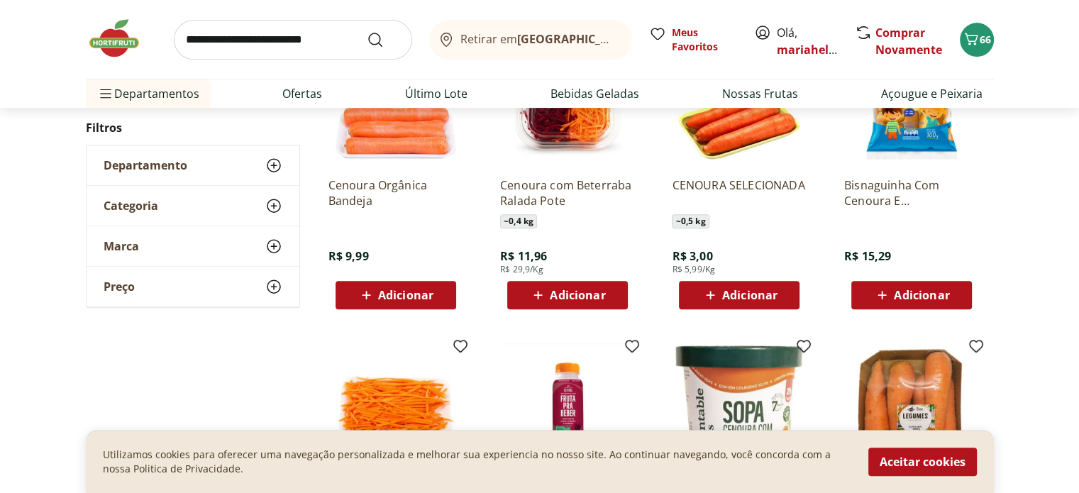
scroll to position [425, 0]
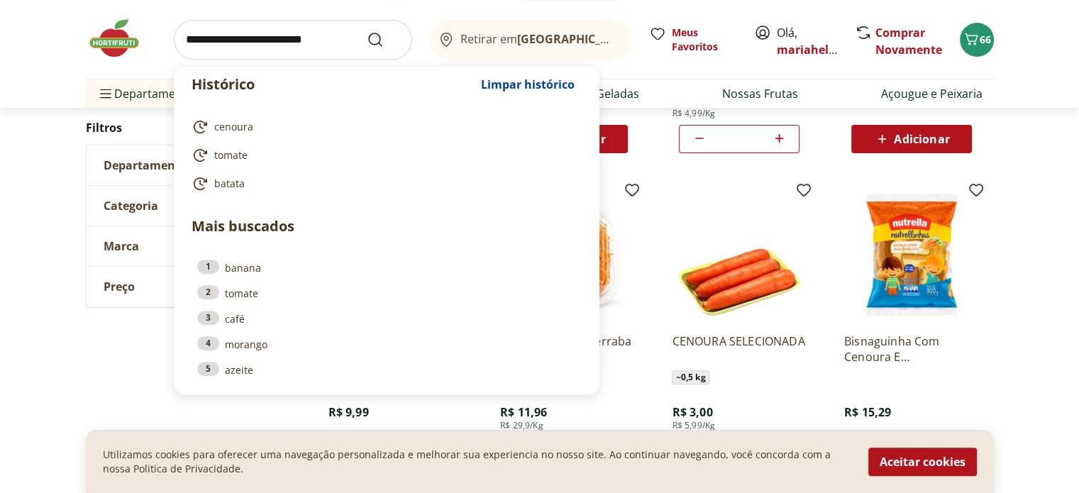
click at [252, 30] on input "search" at bounding box center [293, 40] width 238 height 40
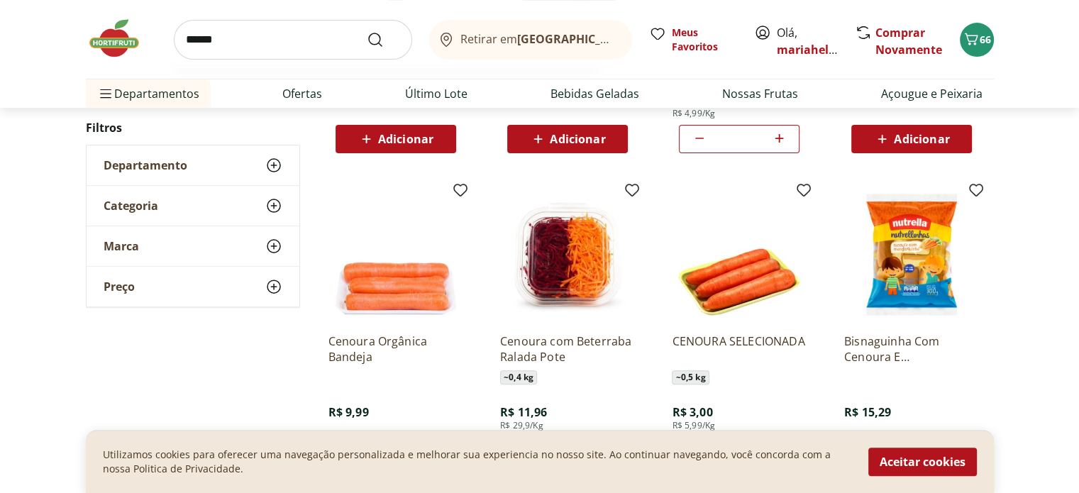
type input "******"
click at [367, 31] on button "Submit Search" at bounding box center [384, 39] width 34 height 17
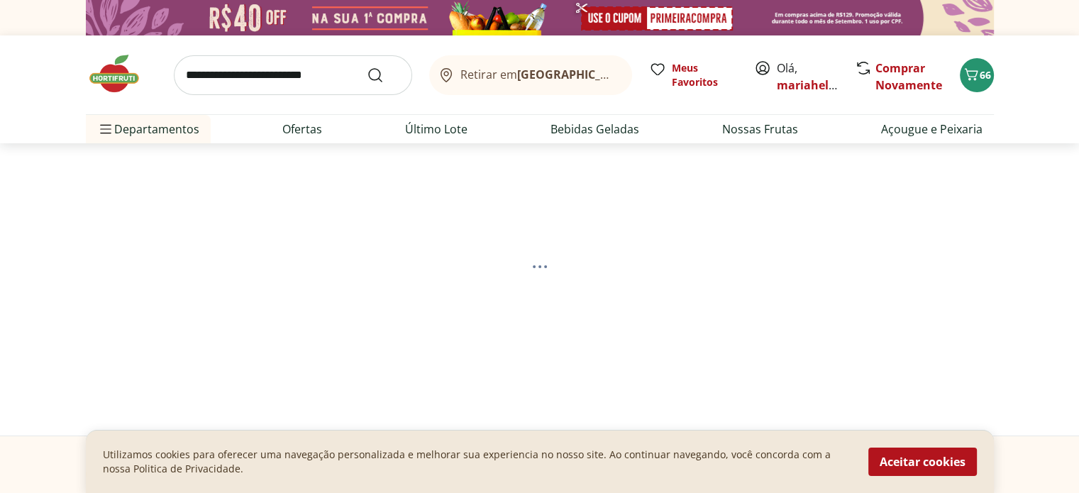
select select "**********"
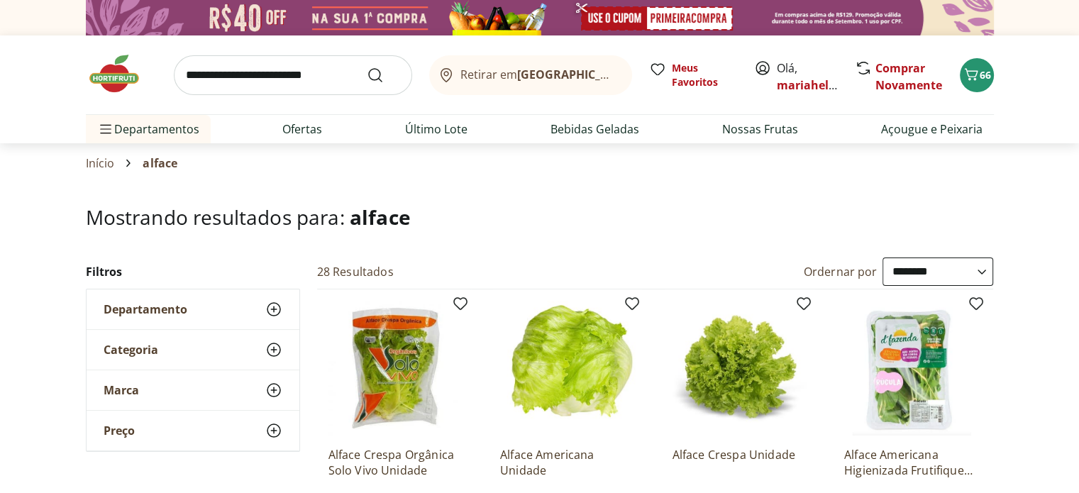
scroll to position [142, 0]
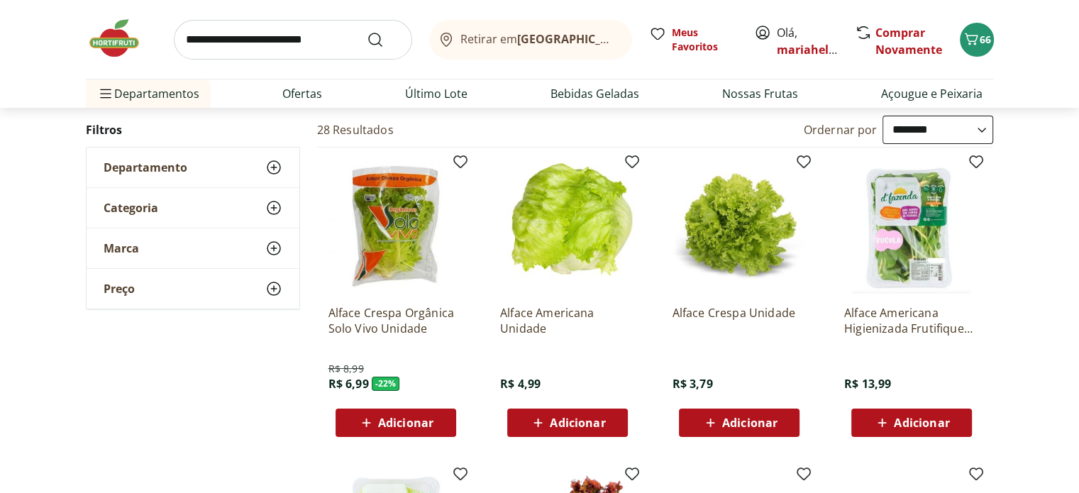
click at [581, 417] on span "Adicionar" at bounding box center [577, 422] width 55 height 11
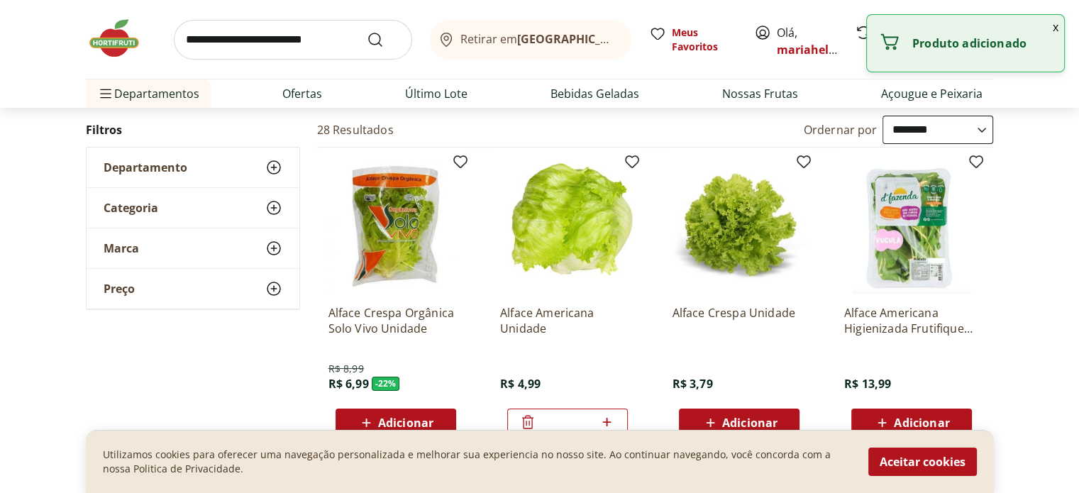
click at [233, 36] on input "search" at bounding box center [293, 40] width 238 height 40
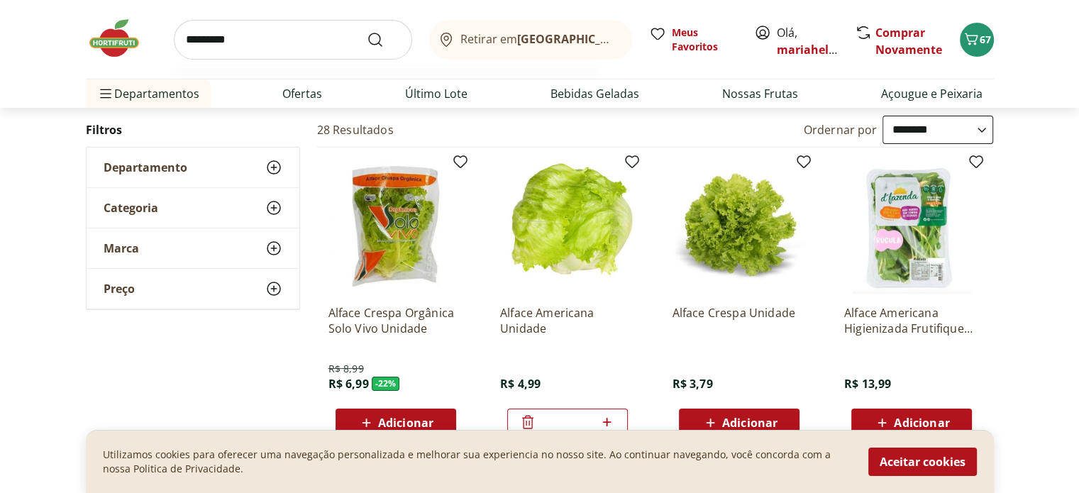
type input "*********"
click at [367, 31] on button "Submit Search" at bounding box center [384, 39] width 34 height 17
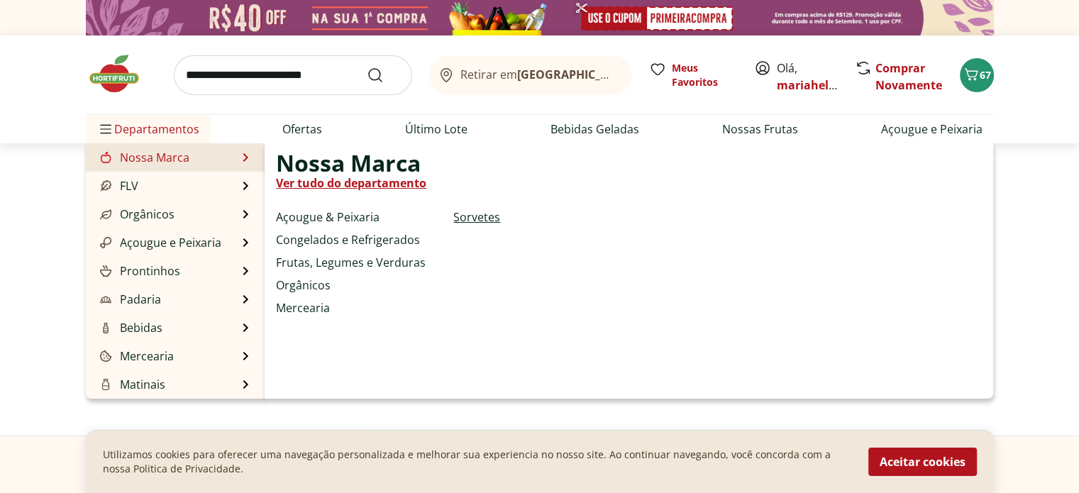
select select "**********"
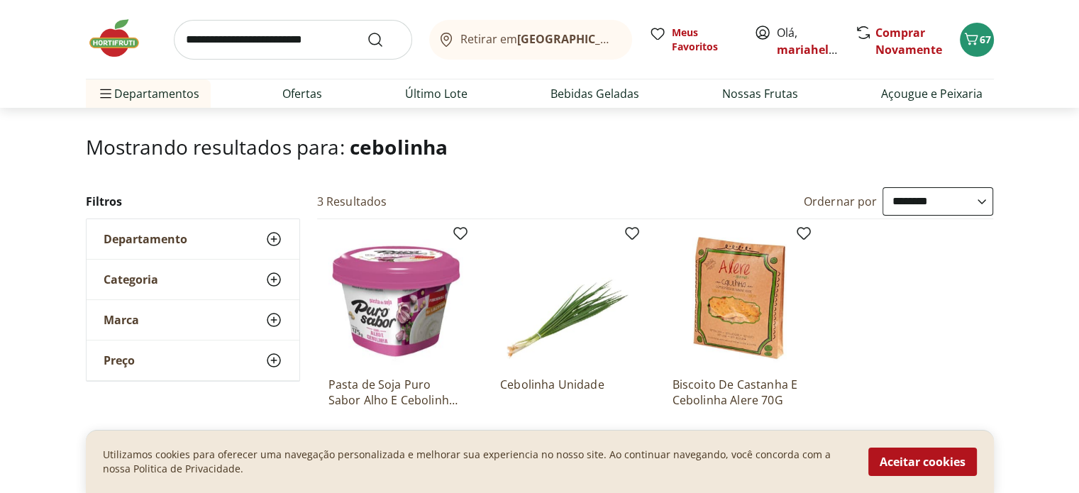
scroll to position [142, 0]
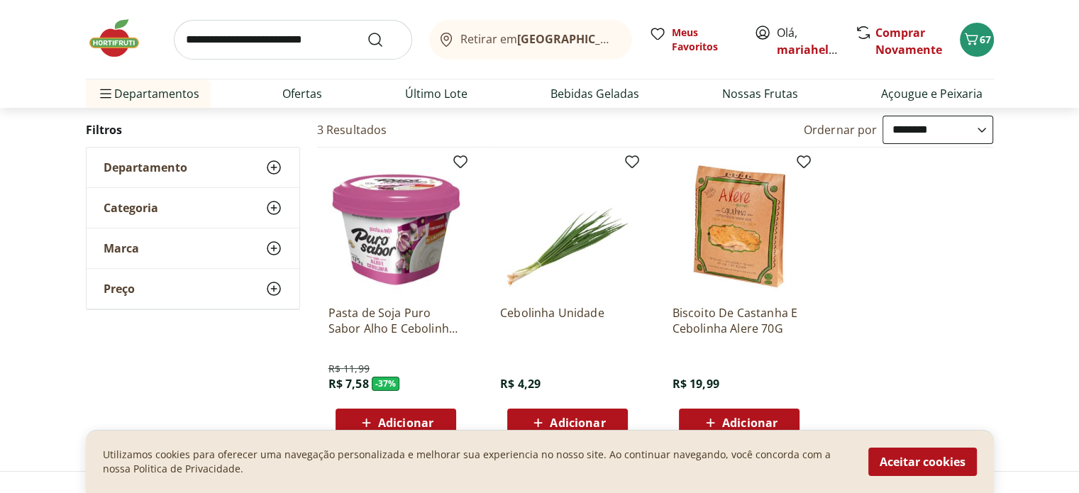
click at [567, 419] on span "Adicionar" at bounding box center [577, 422] width 55 height 11
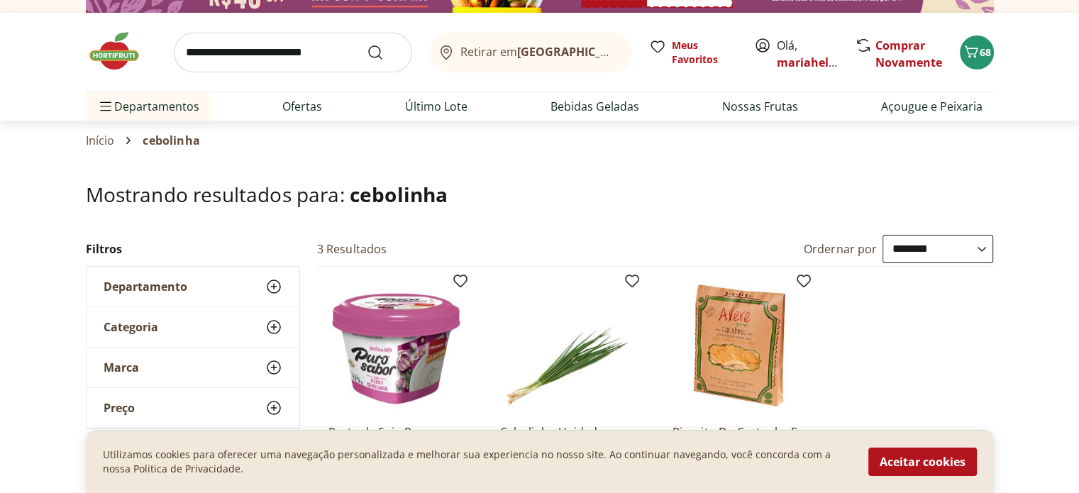
scroll to position [0, 0]
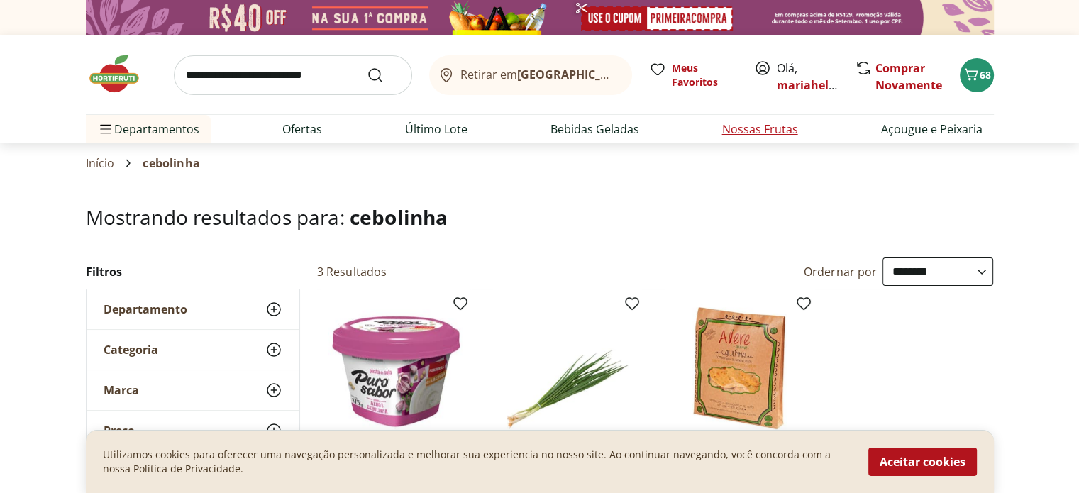
click at [741, 133] on link "Nossas Frutas" at bounding box center [760, 129] width 76 height 17
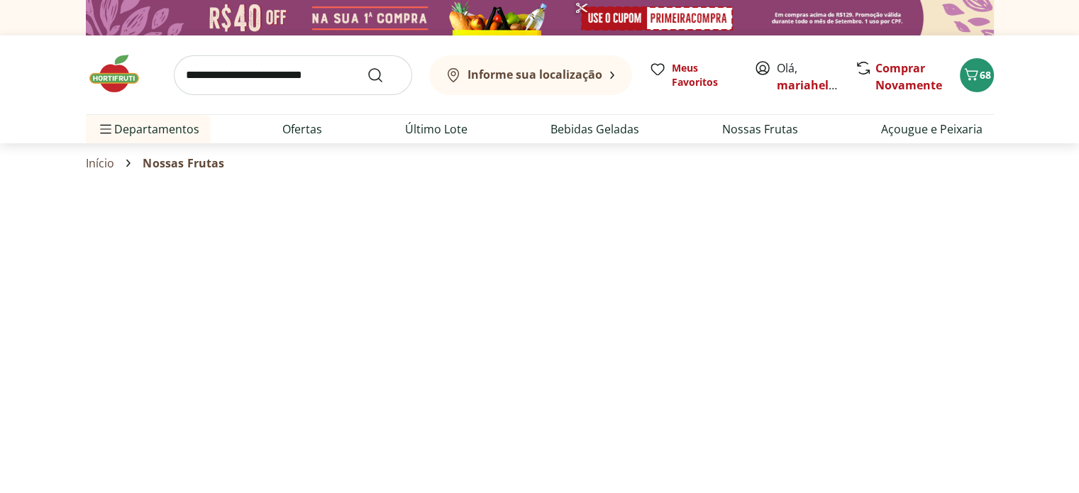
select select "**********"
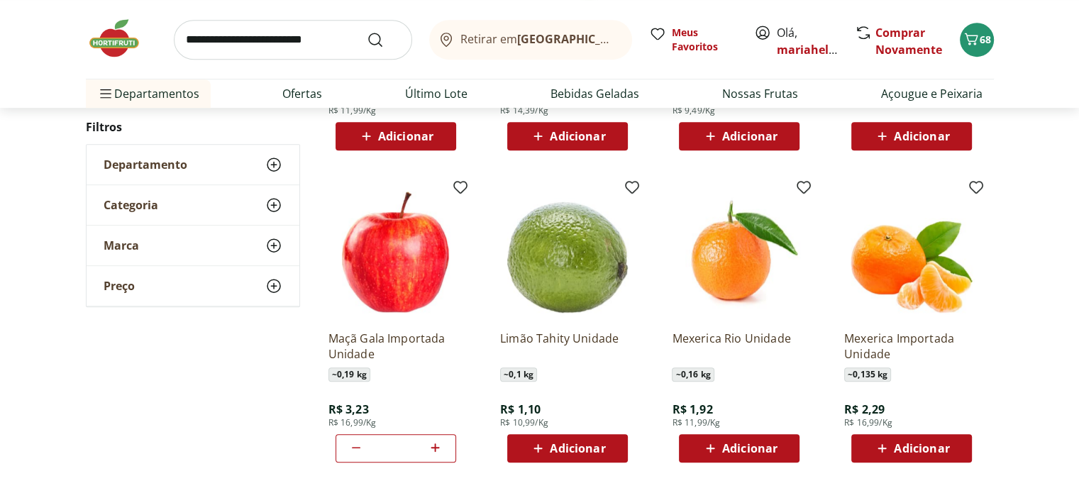
scroll to position [709, 0]
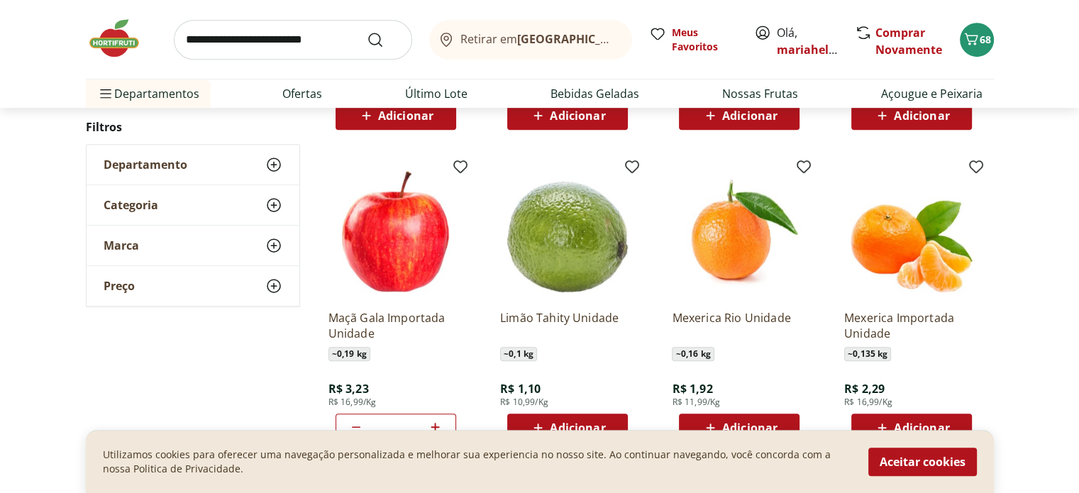
click at [567, 428] on span "Adicionar" at bounding box center [577, 427] width 55 height 11
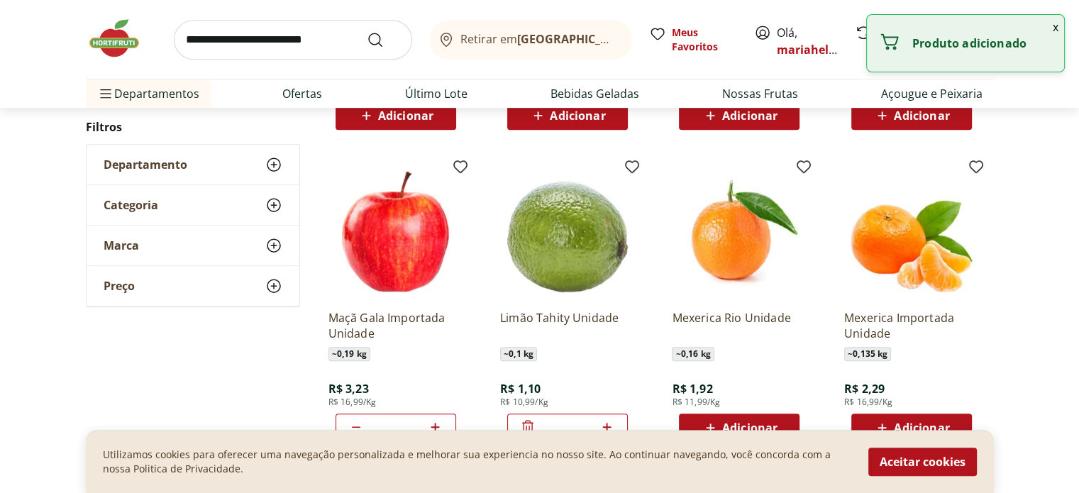
scroll to position [780, 0]
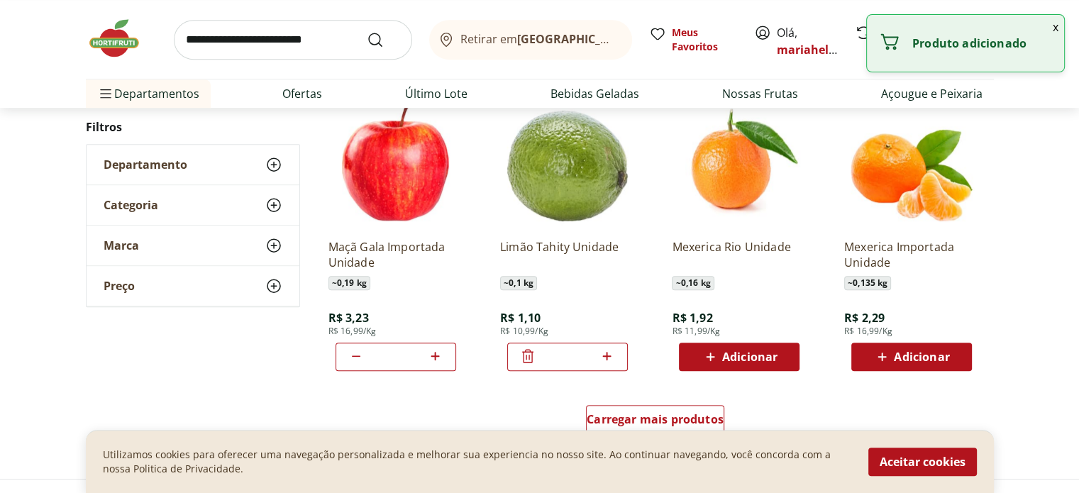
click at [613, 358] on icon at bounding box center [607, 355] width 18 height 17
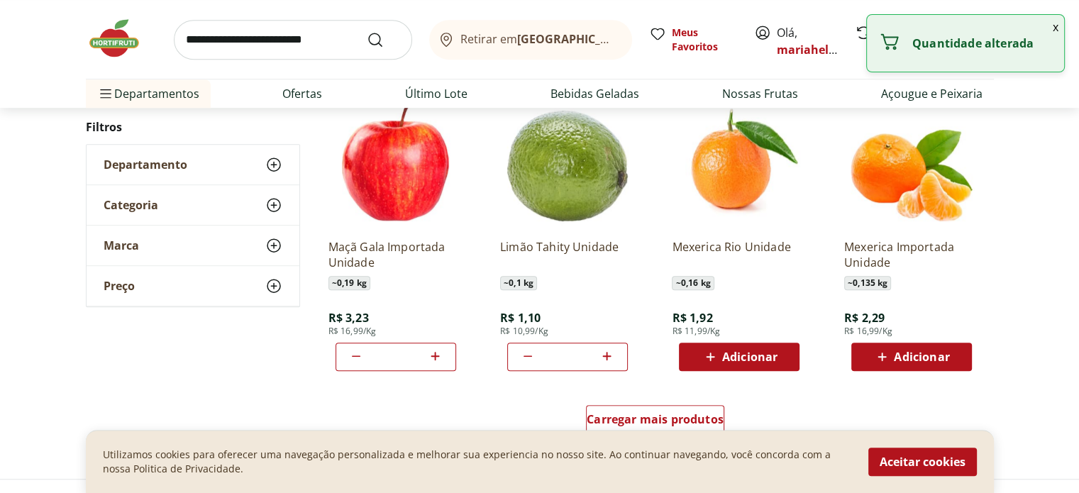
type input "*"
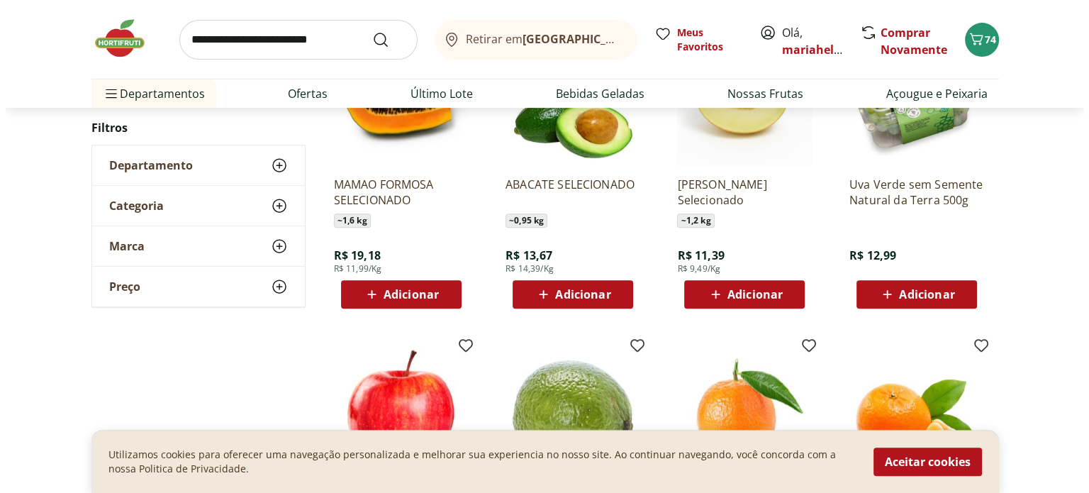
scroll to position [496, 0]
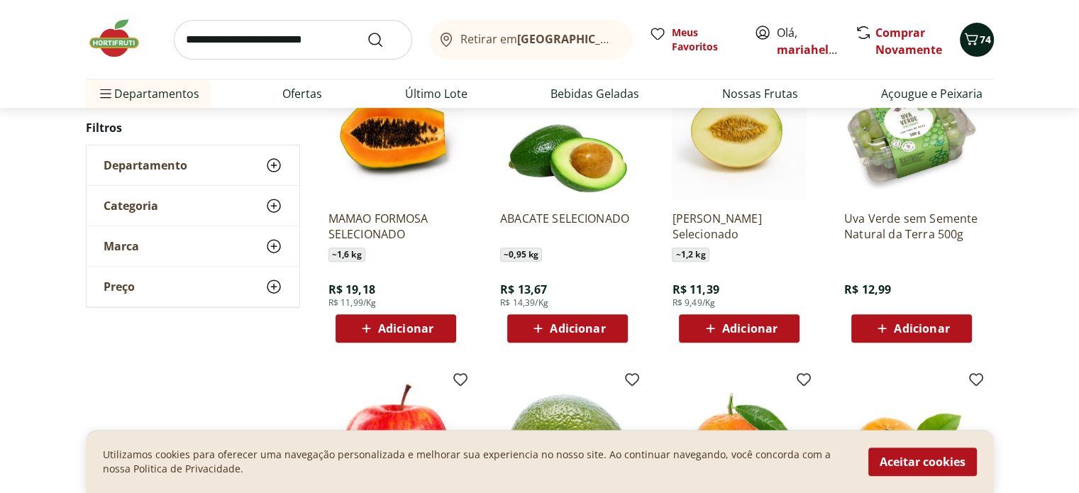
click at [981, 45] on span "74" at bounding box center [984, 39] width 11 height 13
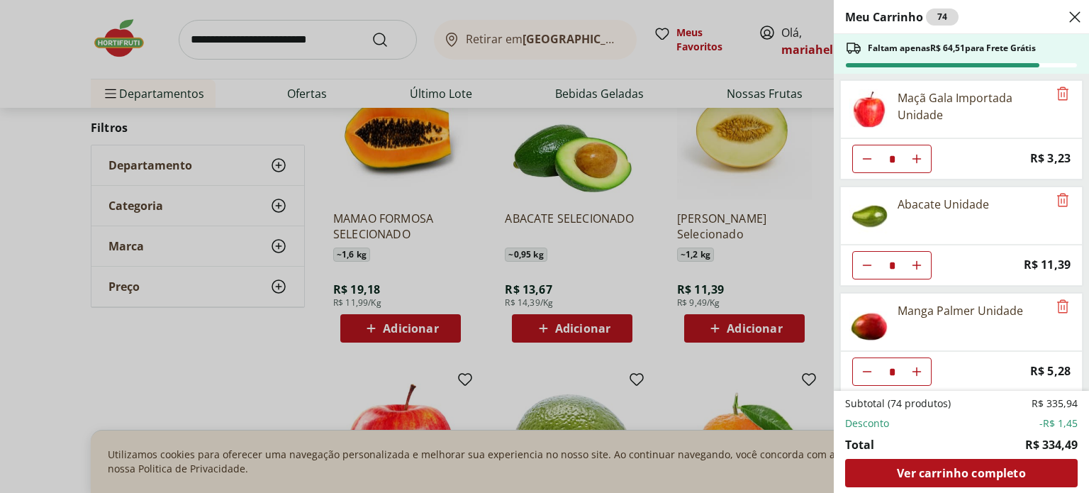
scroll to position [71, 0]
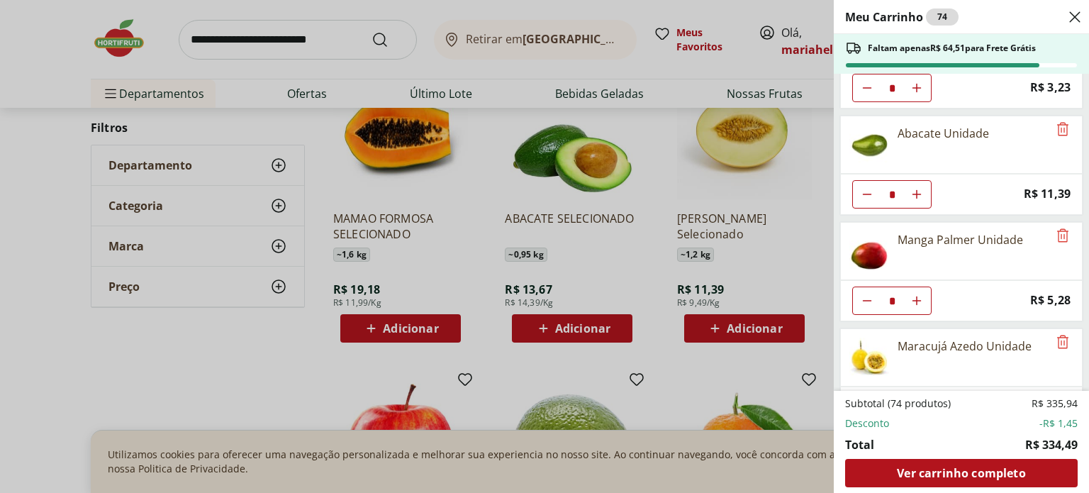
click at [918, 295] on icon "Aumentar Quantidade" at bounding box center [916, 300] width 11 height 11
type input "*"
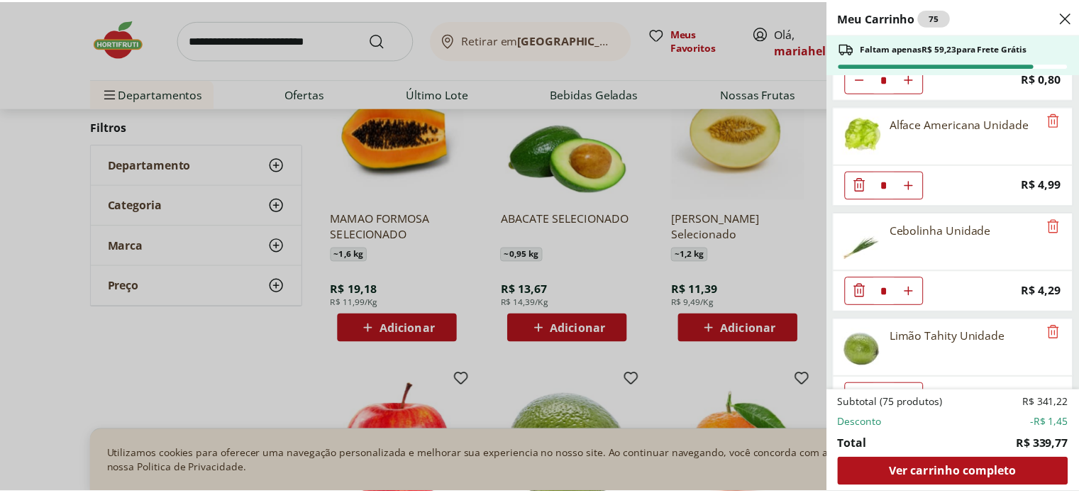
scroll to position [1060, 0]
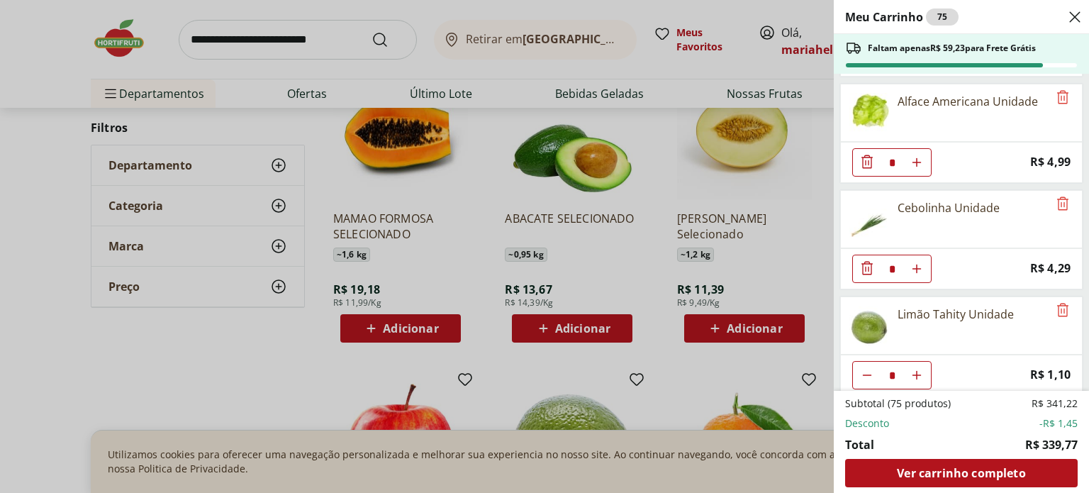
click at [254, 40] on div "Meu Carrinho 75 Faltam apenas R$ 59,23 para Frete Grátis Maçã Gala Importada Un…" at bounding box center [544, 246] width 1089 height 493
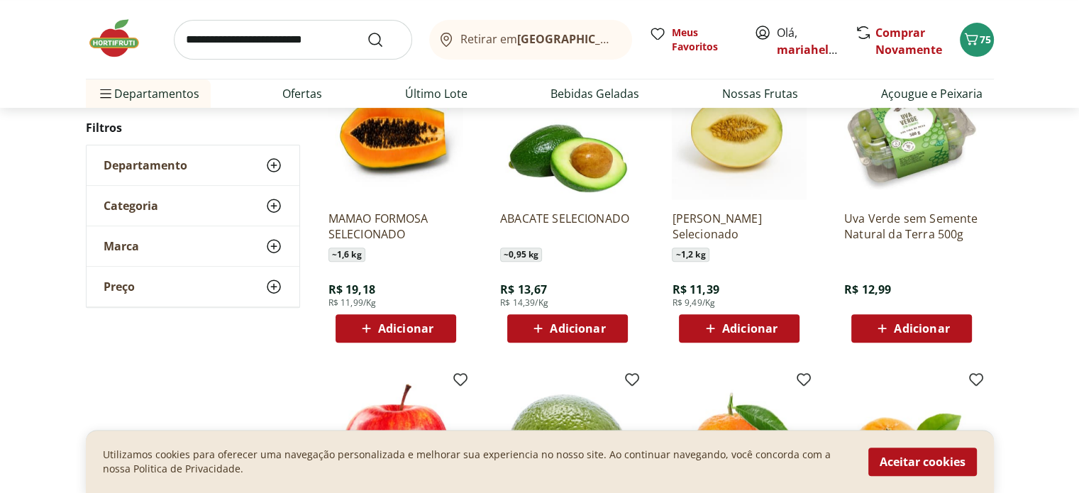
click at [959, 23] on button "75" at bounding box center [976, 40] width 34 height 34
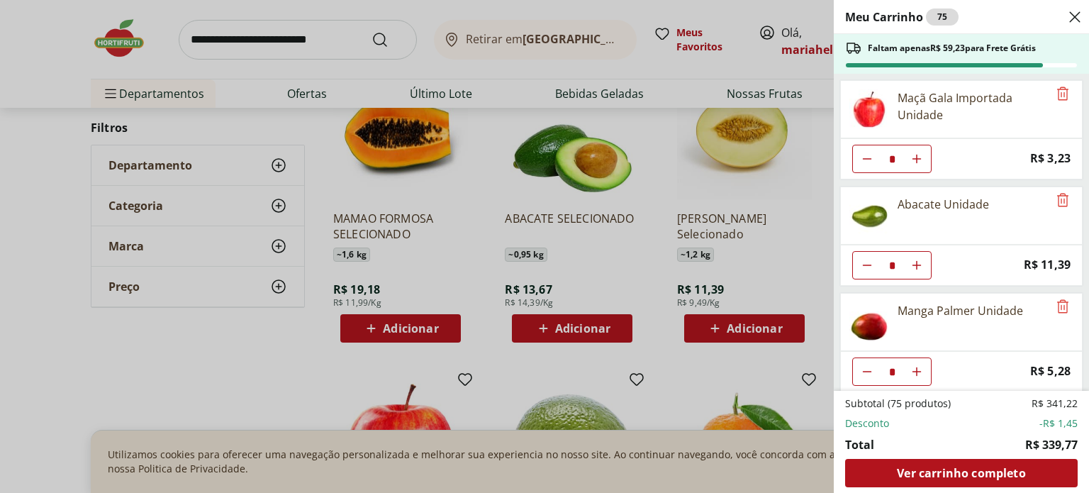
click at [206, 42] on div "Meu Carrinho 75 Faltam apenas R$ 59,23 para Frete Grátis Maçã Gala Importada Un…" at bounding box center [544, 246] width 1089 height 493
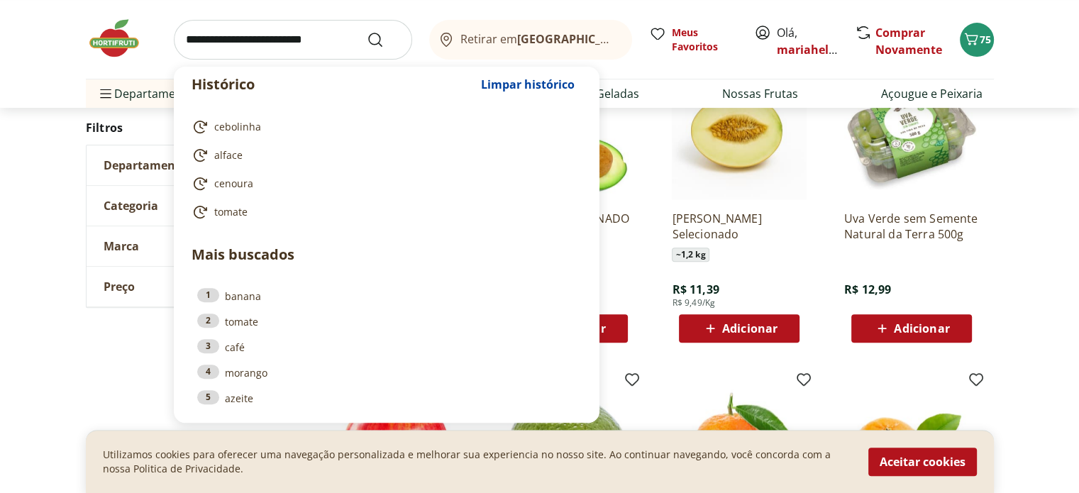
click at [218, 40] on input "search" at bounding box center [293, 40] width 238 height 40
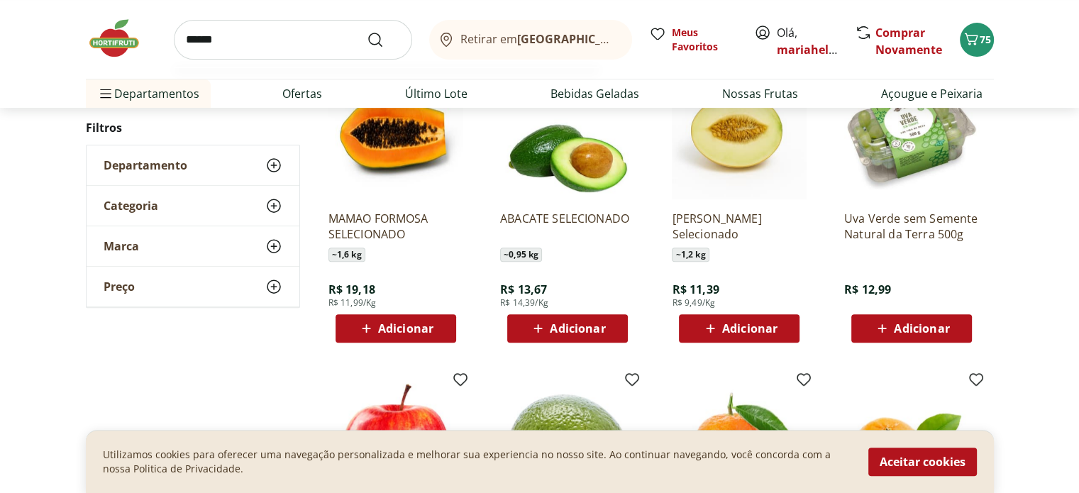
type input "******"
click at [367, 31] on button "Submit Search" at bounding box center [384, 39] width 34 height 17
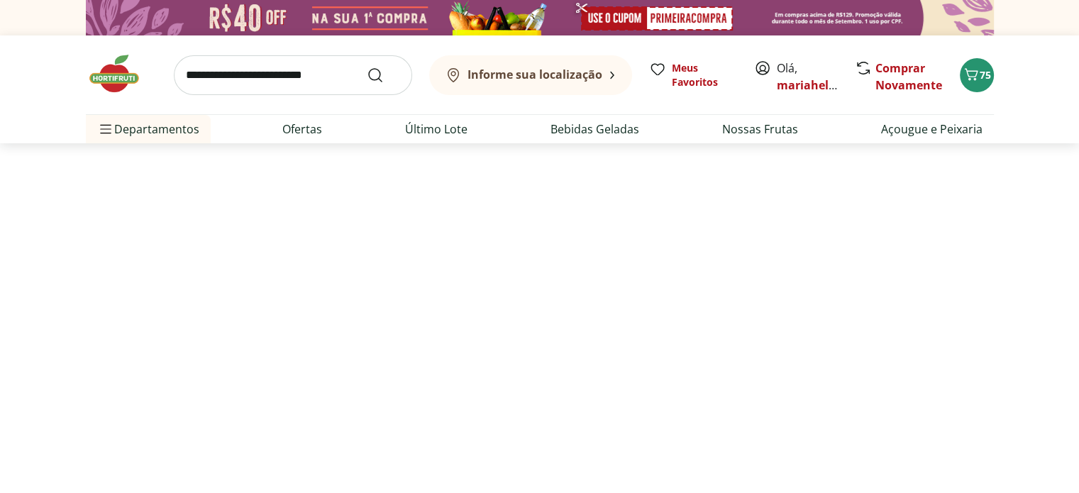
select select "**********"
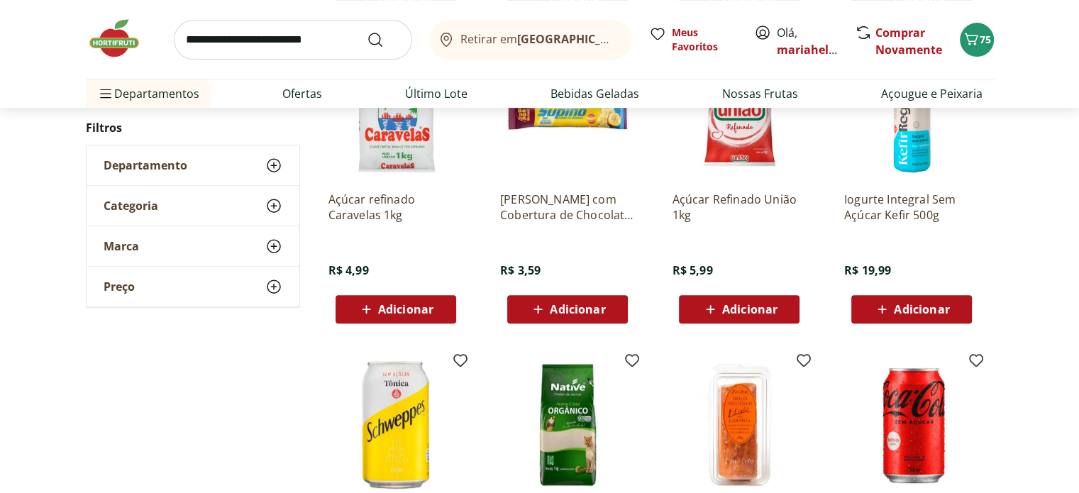
scroll to position [496, 0]
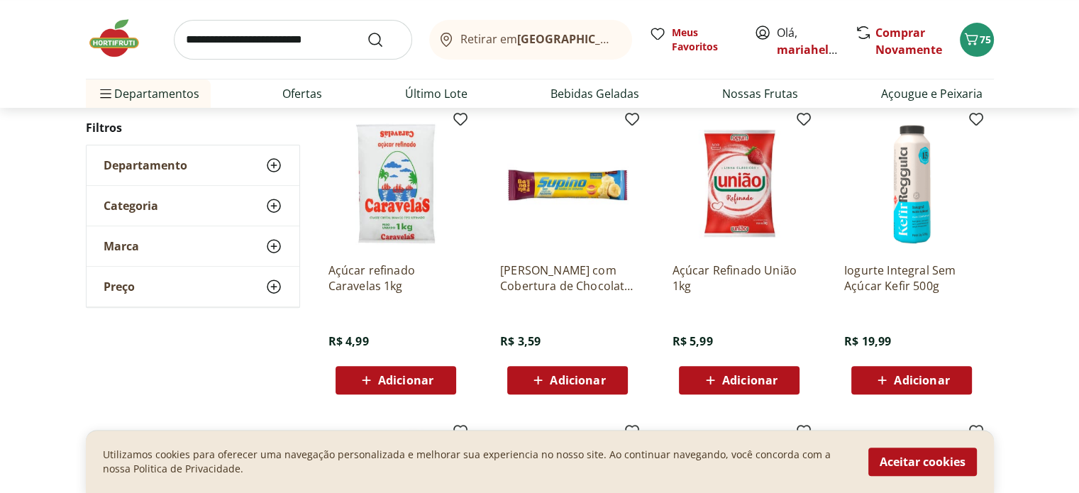
click at [416, 374] on span "Adicionar" at bounding box center [405, 379] width 55 height 11
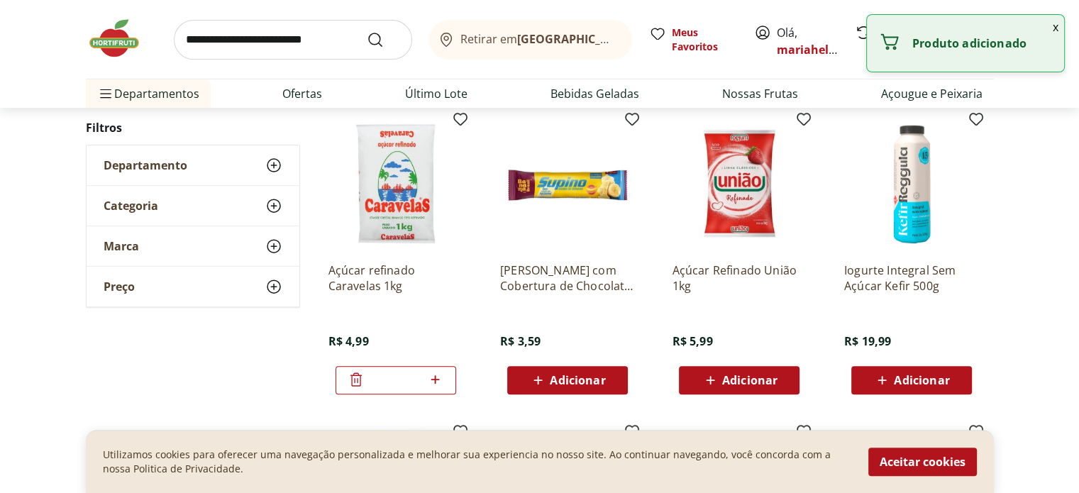
click at [437, 378] on icon at bounding box center [435, 379] width 9 height 9
type input "*"
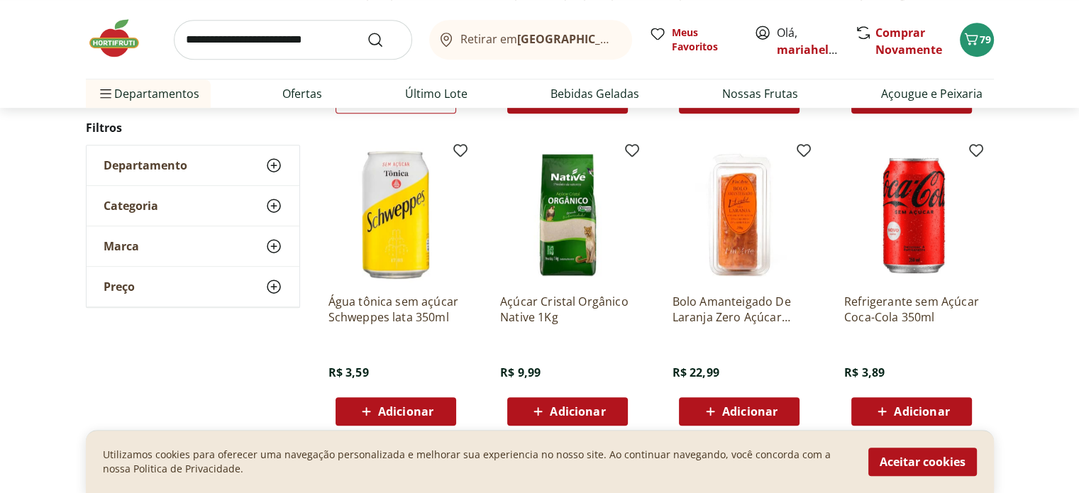
scroll to position [709, 0]
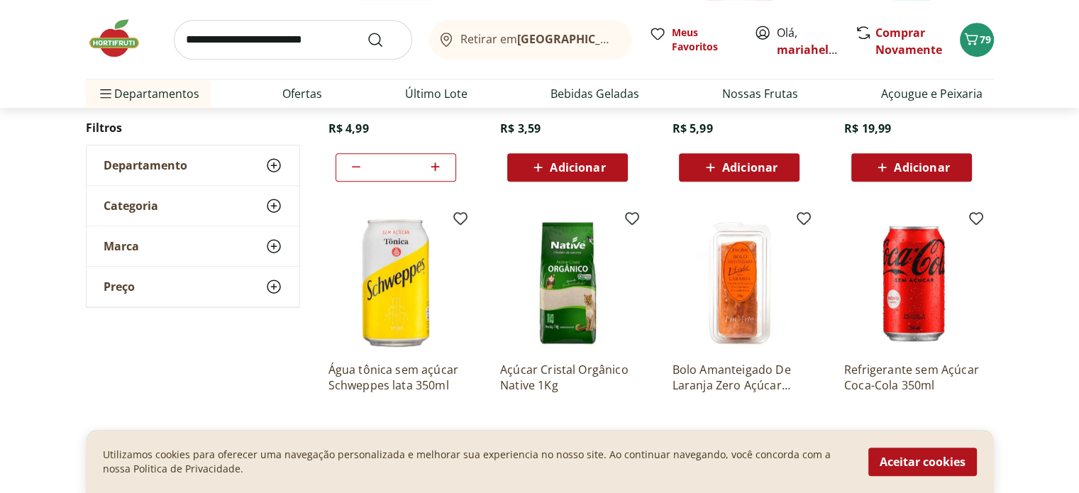
click at [304, 32] on input "search" at bounding box center [293, 40] width 238 height 40
type input "****"
click at [367, 31] on button "Submit Search" at bounding box center [384, 39] width 34 height 17
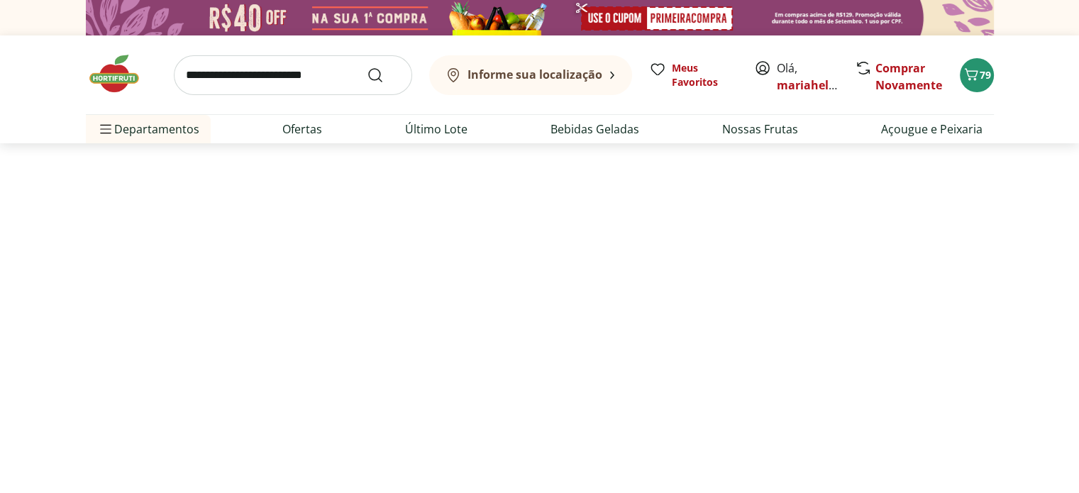
select select "**********"
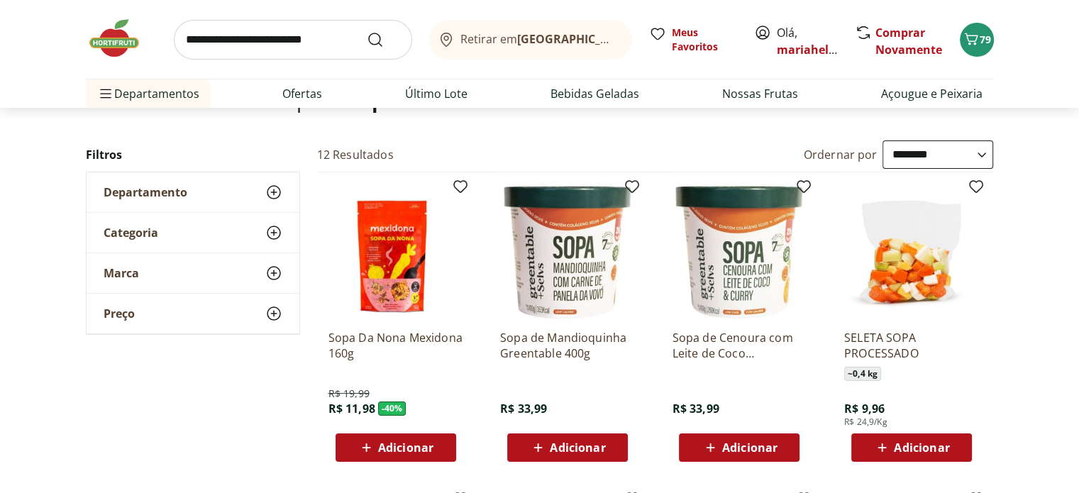
scroll to position [142, 0]
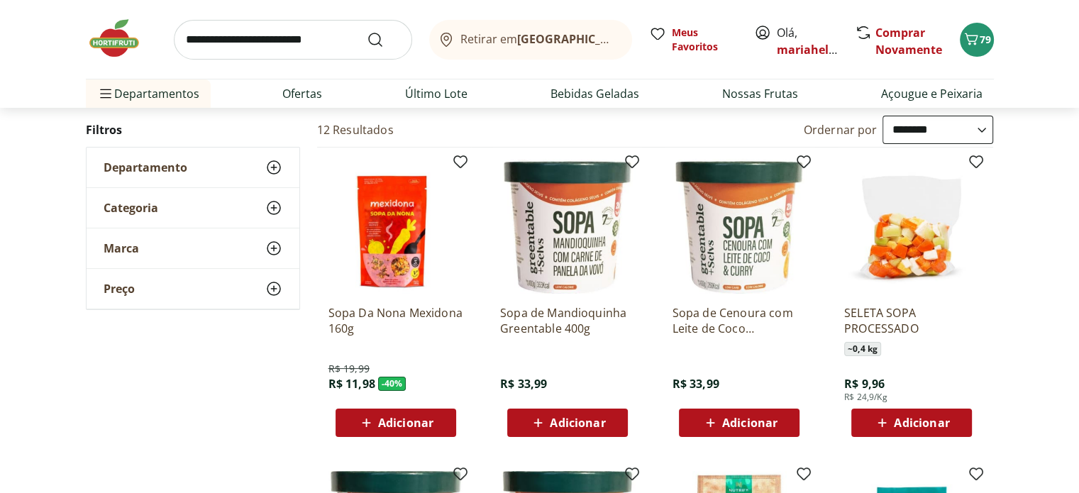
click at [888, 240] on img at bounding box center [911, 226] width 135 height 135
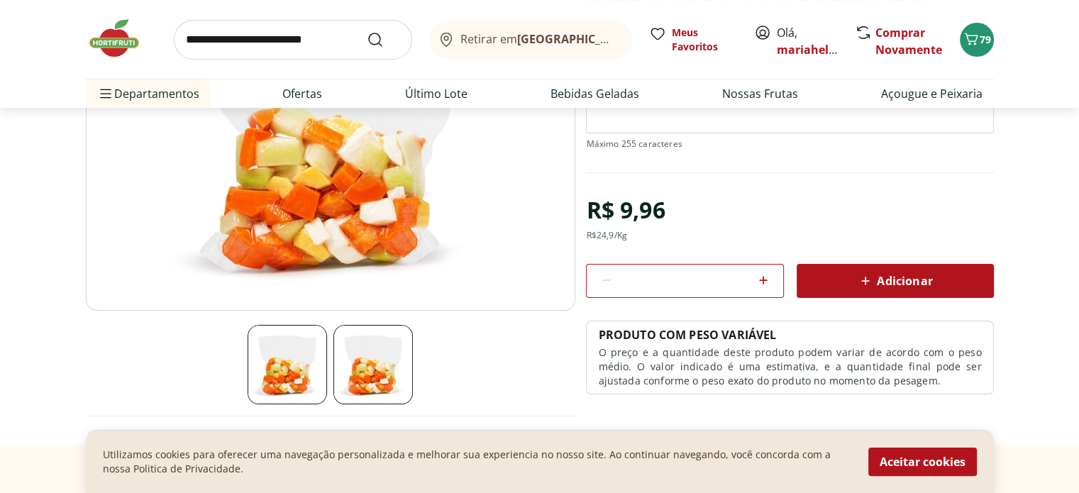
scroll to position [213, 0]
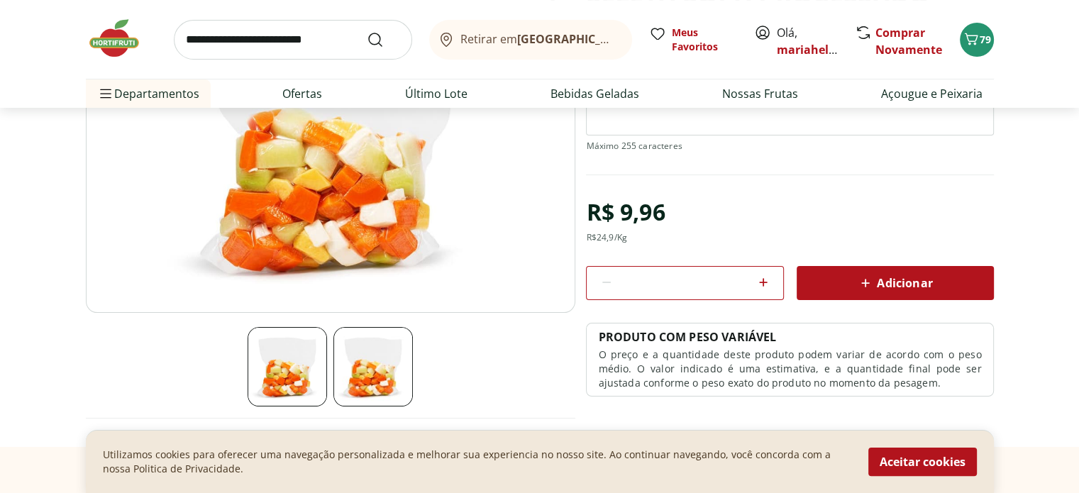
click at [374, 371] on img at bounding box center [372, 366] width 79 height 79
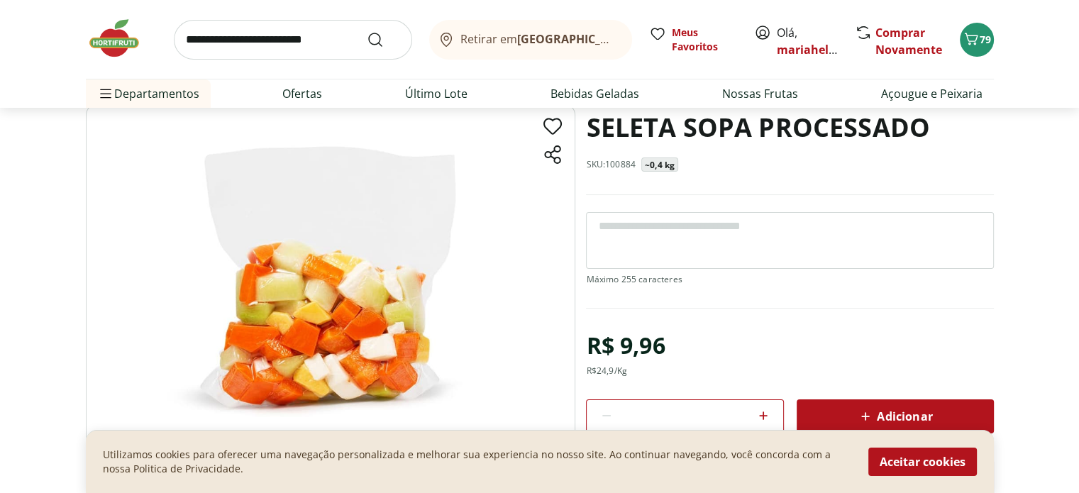
scroll to position [71, 0]
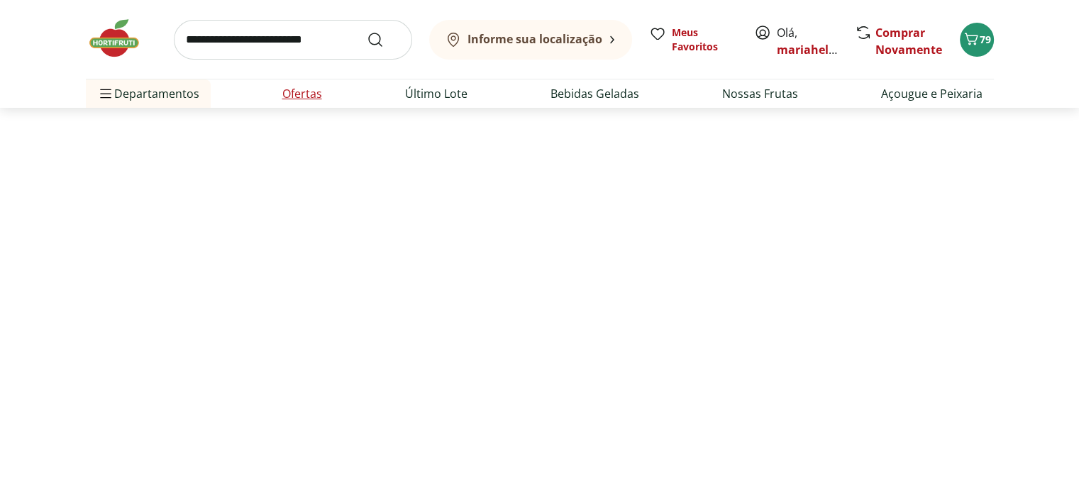
scroll to position [142, 0]
select select "**********"
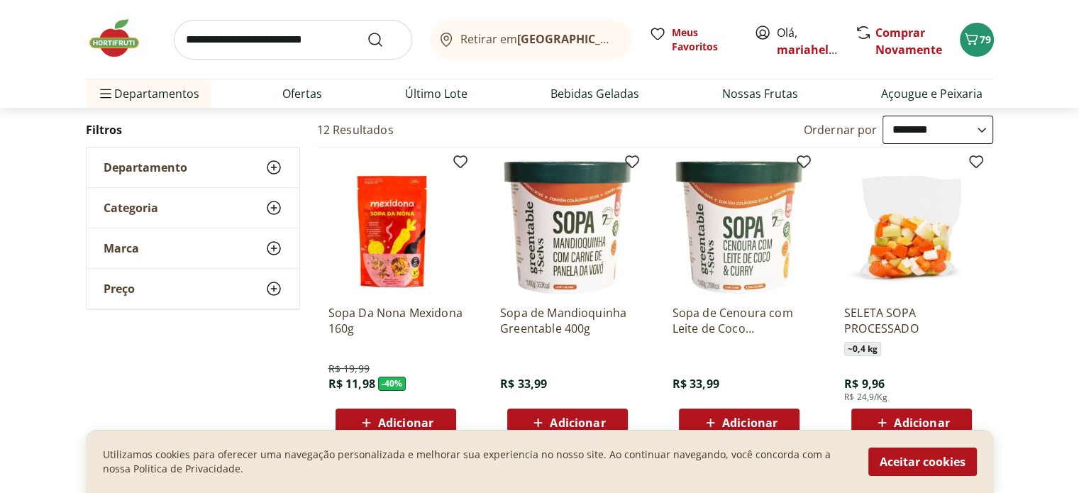
click at [406, 251] on img at bounding box center [395, 226] width 135 height 135
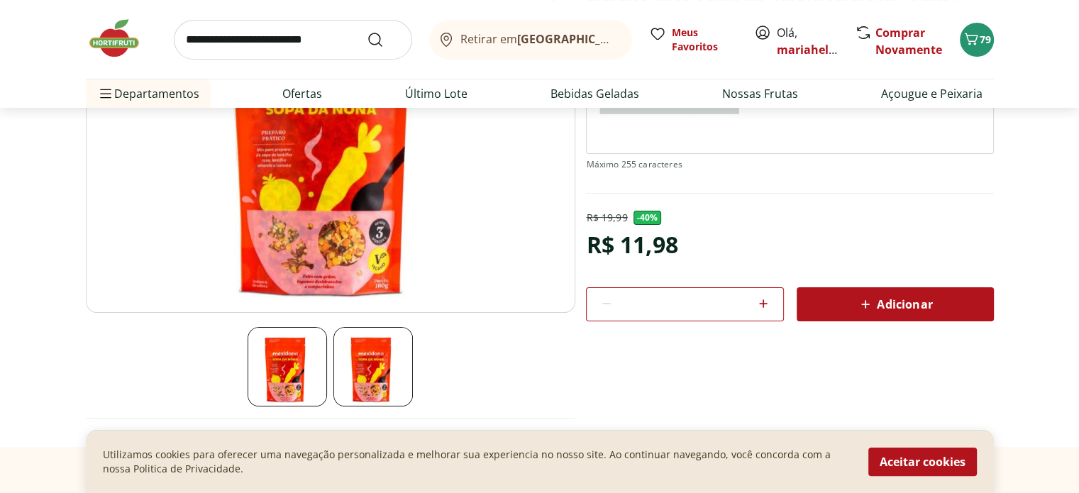
scroll to position [284, 0]
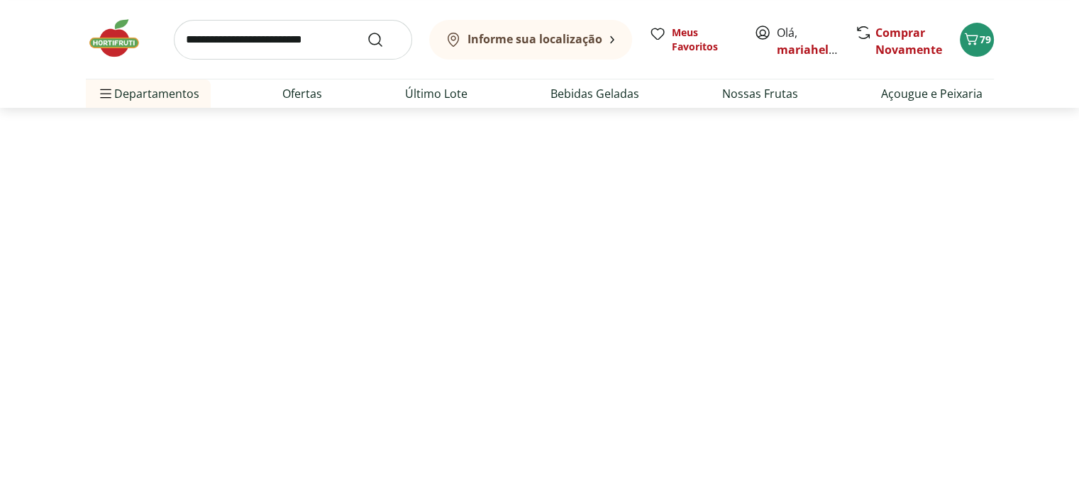
scroll to position [142, 0]
select select "**********"
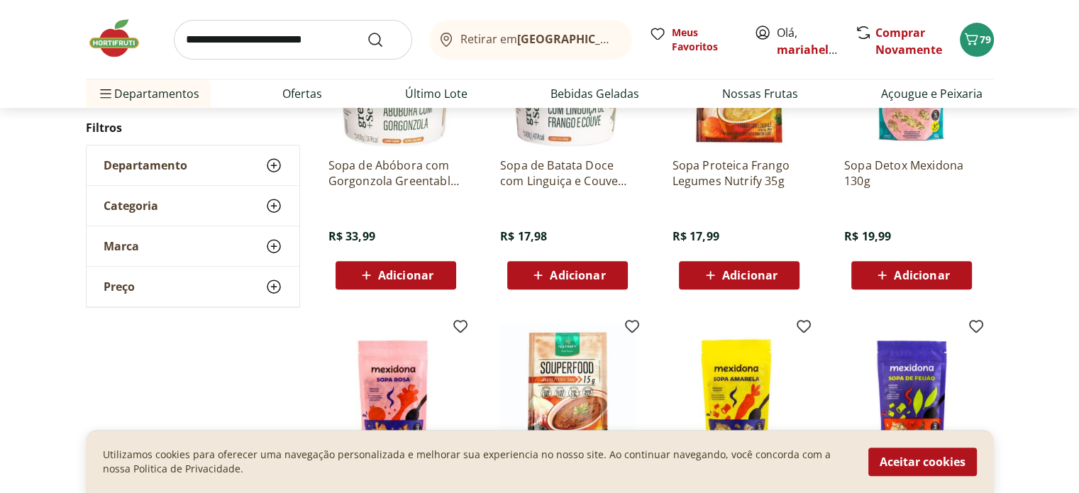
scroll to position [496, 0]
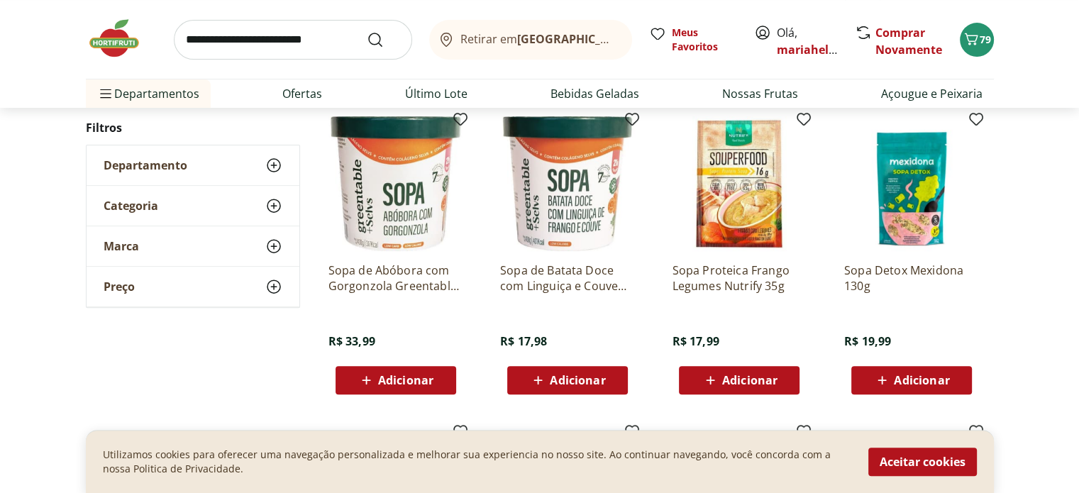
click at [238, 43] on input "search" at bounding box center [293, 40] width 238 height 40
type input "********"
click at [367, 31] on button "Submit Search" at bounding box center [384, 39] width 34 height 17
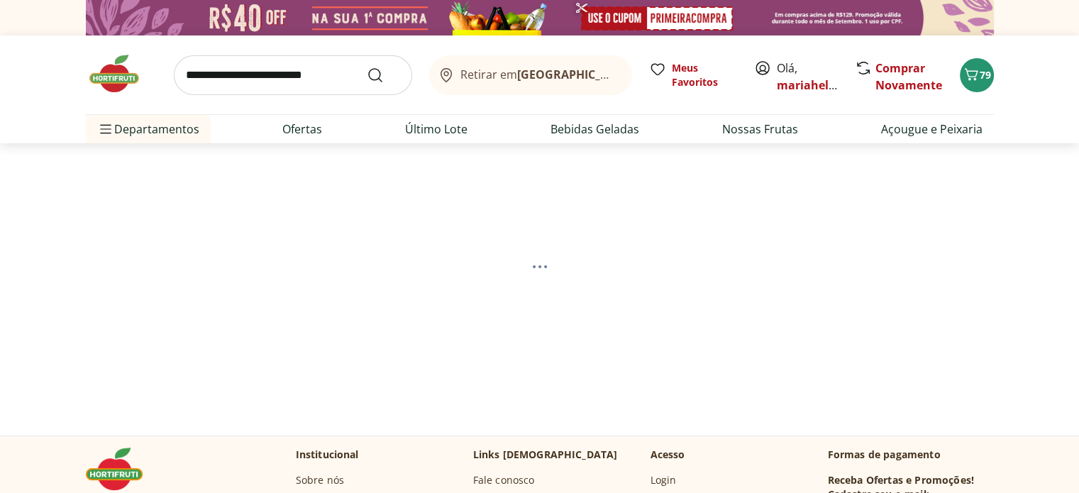
select select "**********"
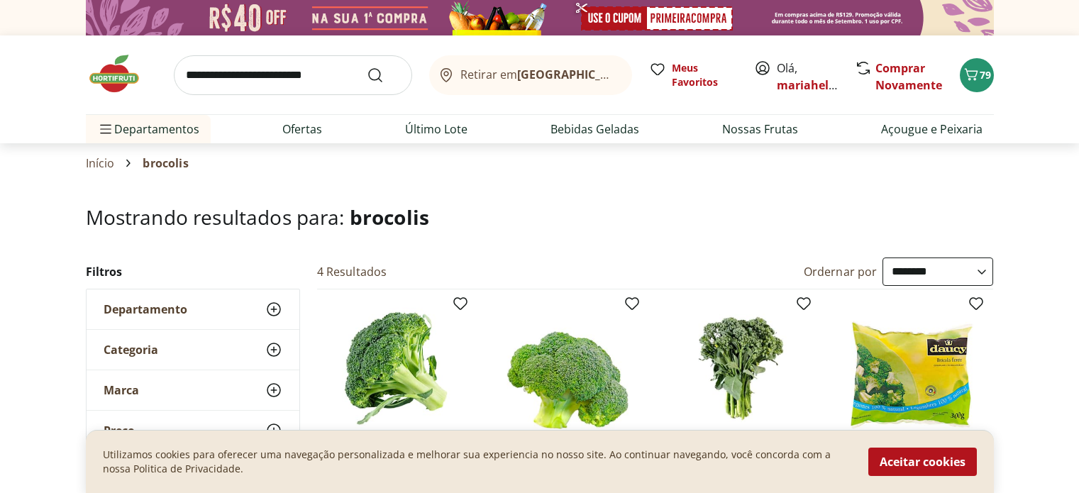
select select "**********"
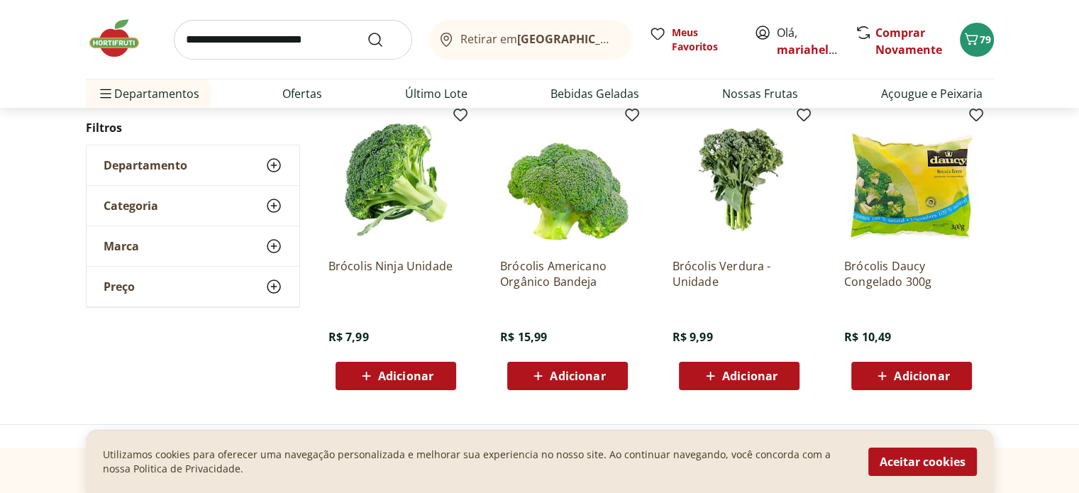
scroll to position [213, 0]
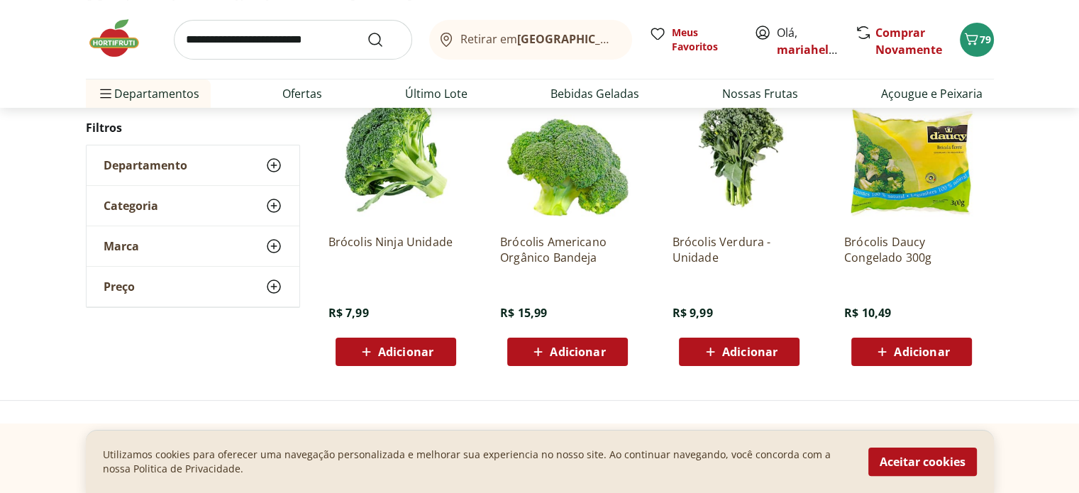
click at [382, 354] on span "Adicionar" at bounding box center [405, 351] width 55 height 11
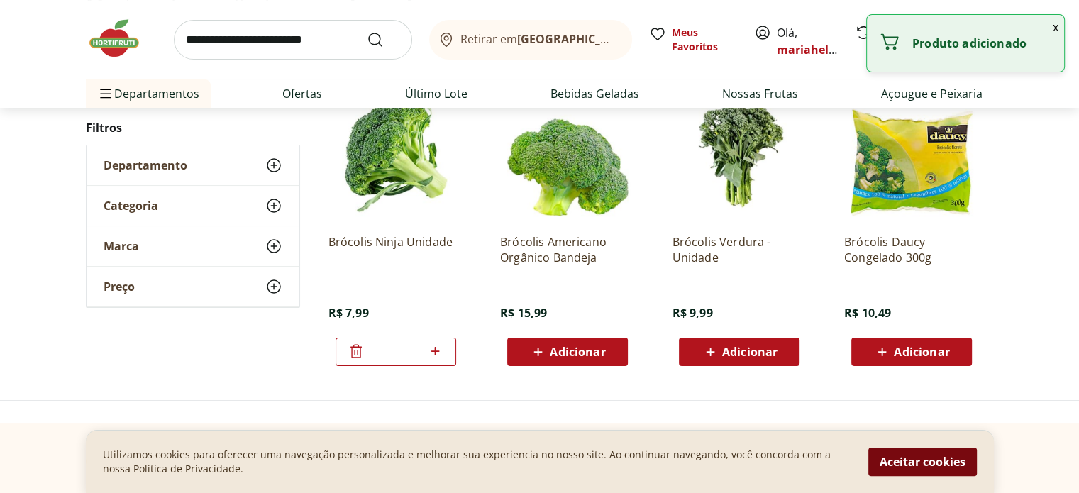
click at [950, 456] on button "Aceitar cookies" at bounding box center [922, 461] width 108 height 28
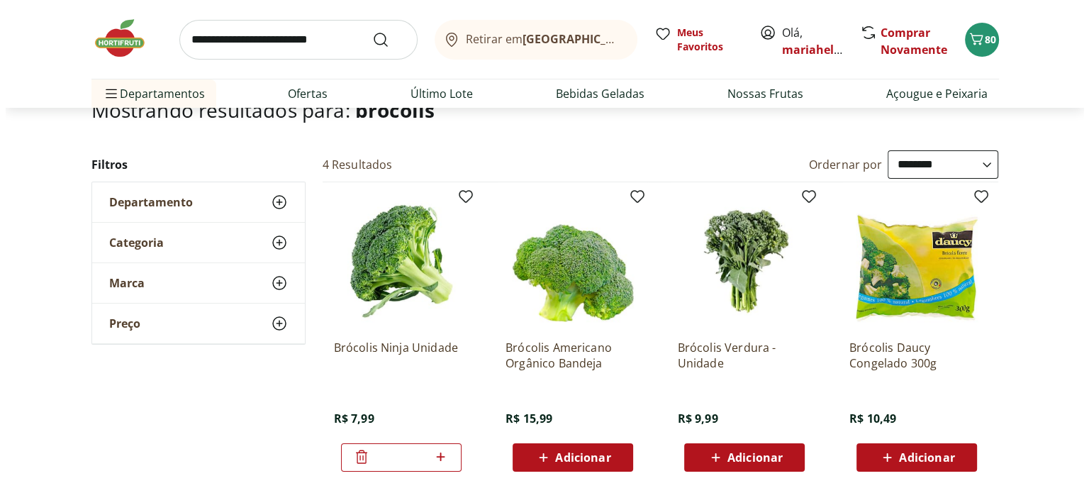
scroll to position [0, 0]
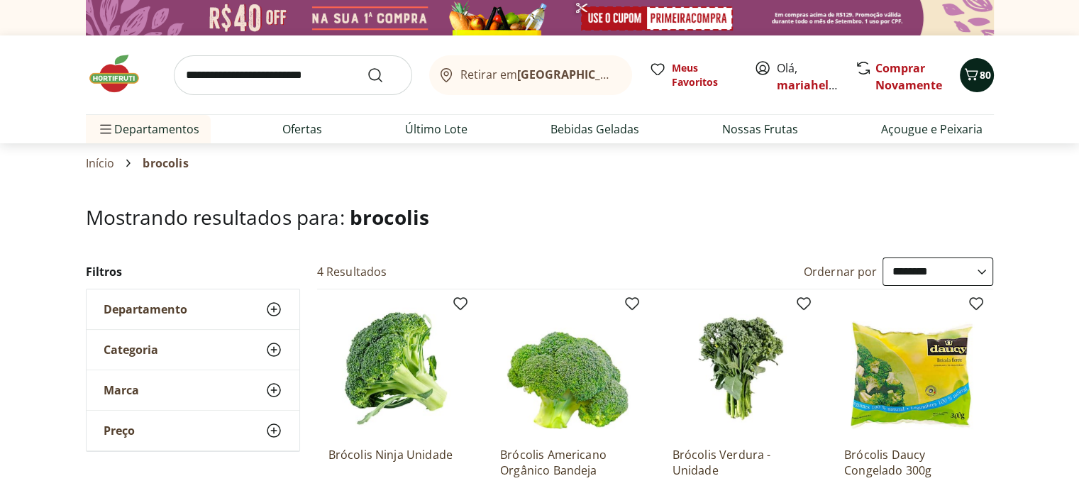
click at [967, 67] on icon "Carrinho" at bounding box center [970, 74] width 17 height 17
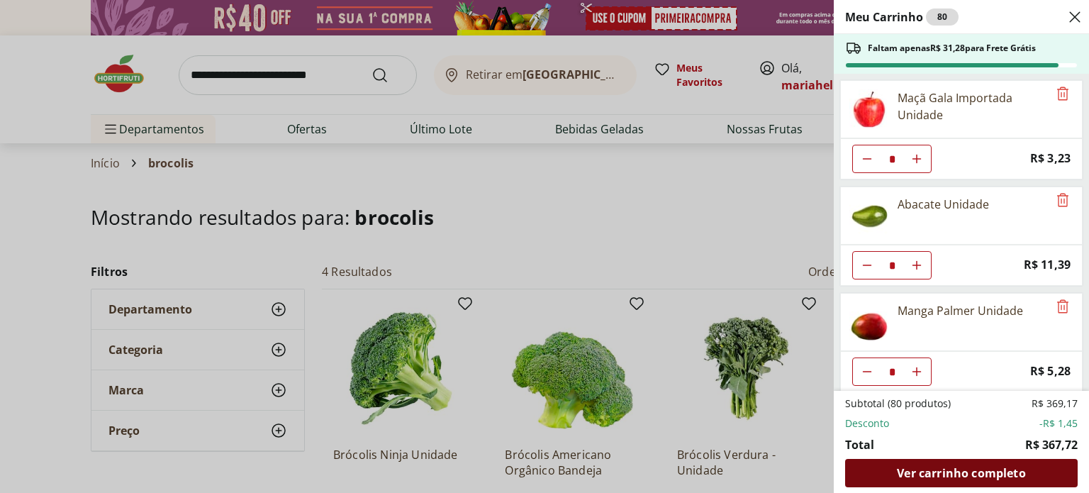
click at [960, 478] on span "Ver carrinho completo" at bounding box center [961, 472] width 128 height 11
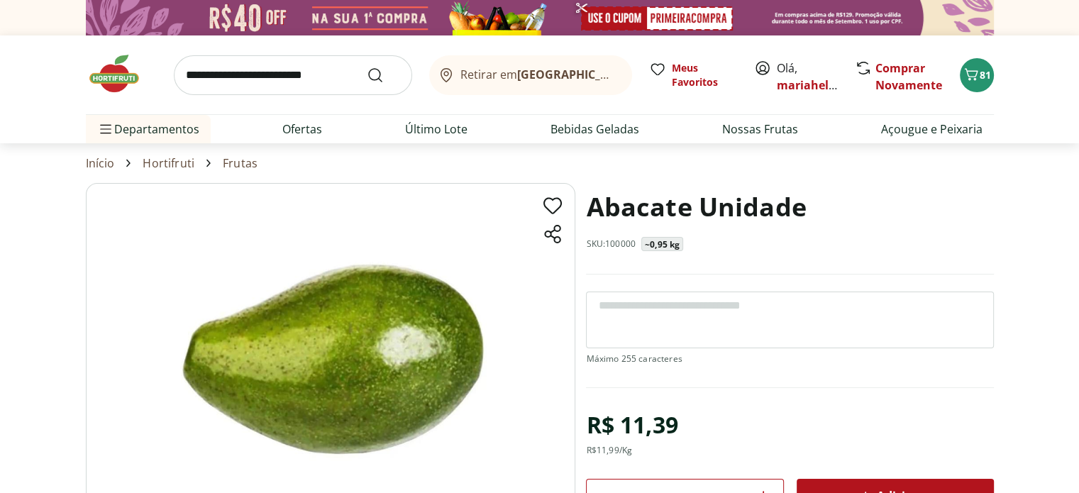
click at [690, 303] on textarea at bounding box center [789, 319] width 407 height 57
paste textarea "**********"
drag, startPoint x: 695, startPoint y: 303, endPoint x: 443, endPoint y: 300, distance: 252.5
click at [443, 300] on section "**********" at bounding box center [540, 436] width 908 height 507
type textarea "**********"
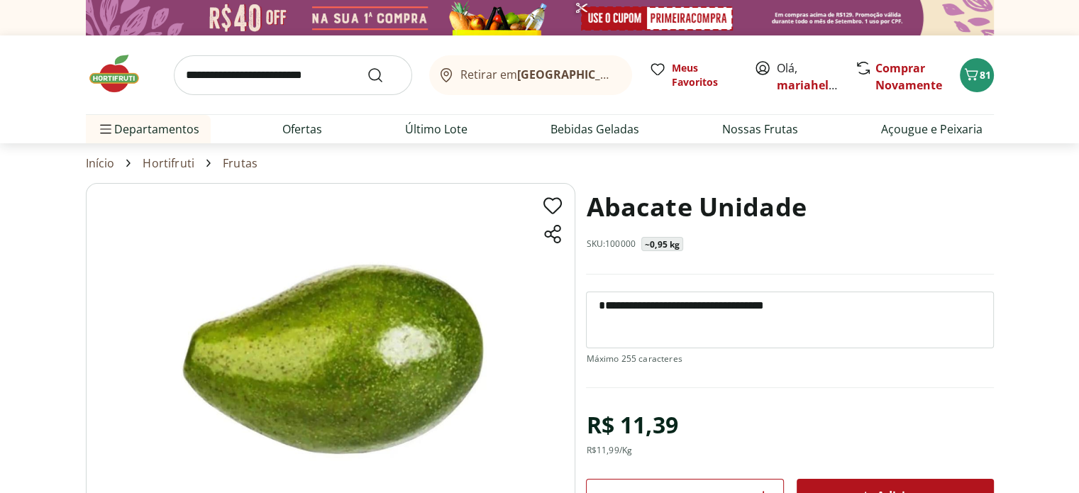
click at [836, 384] on div "**********" at bounding box center [789, 339] width 407 height 96
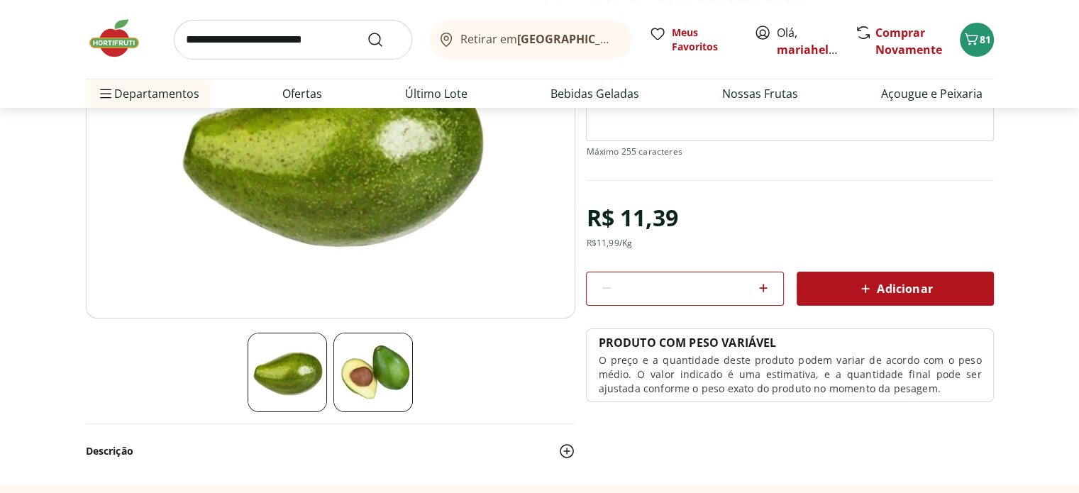
scroll to position [213, 0]
